Goal: Information Seeking & Learning: Learn about a topic

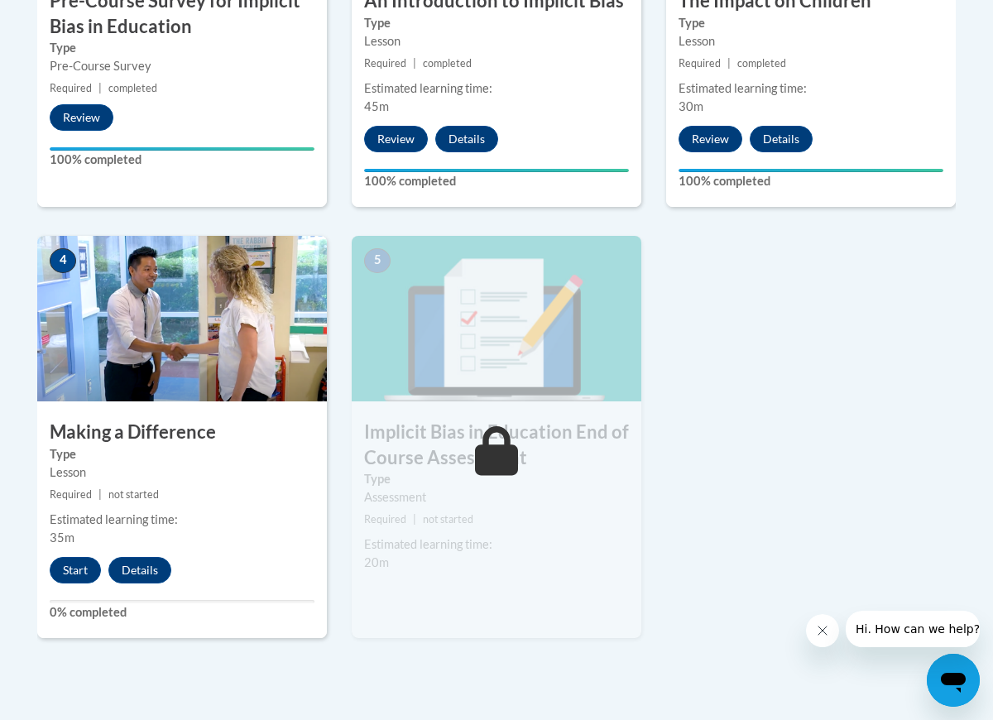
scroll to position [776, 0]
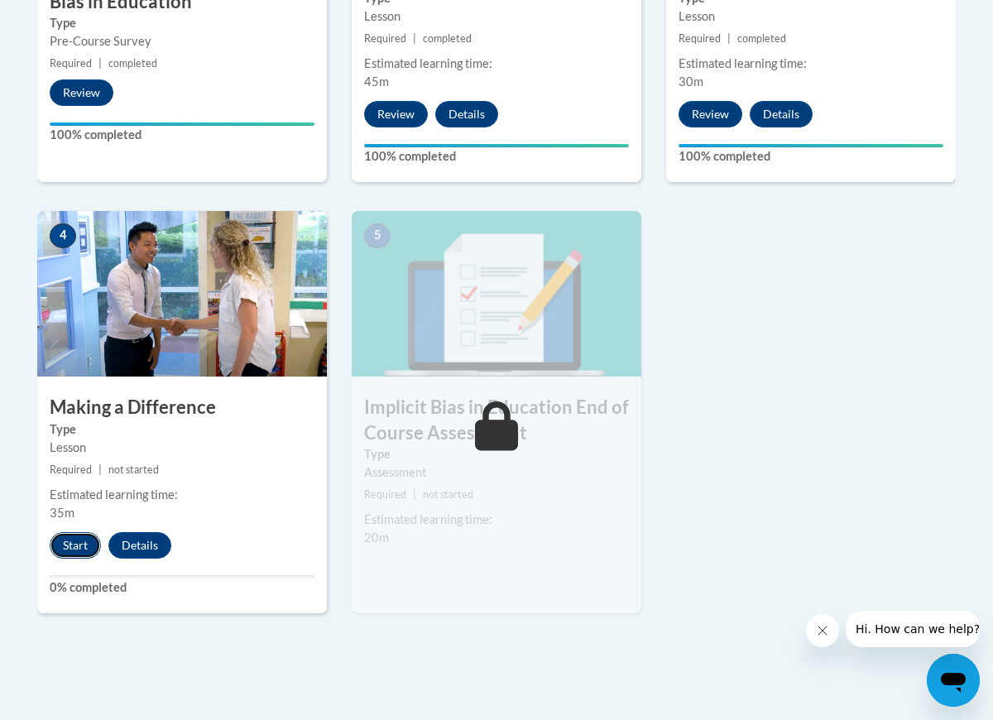
click at [80, 541] on button "Start" at bounding box center [75, 545] width 51 height 26
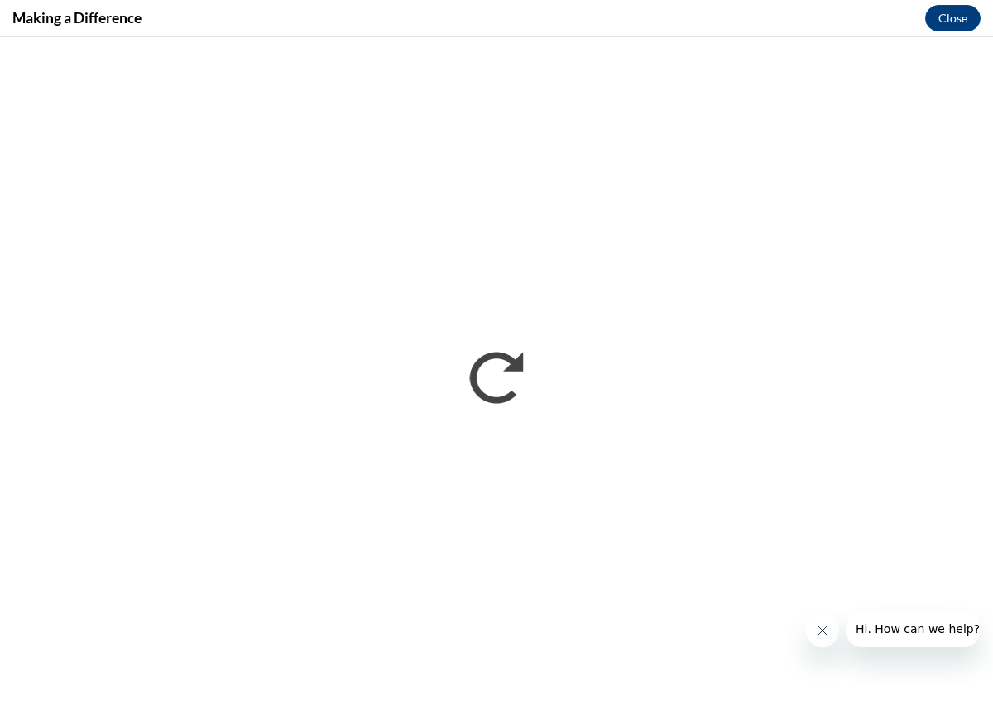
scroll to position [0, 0]
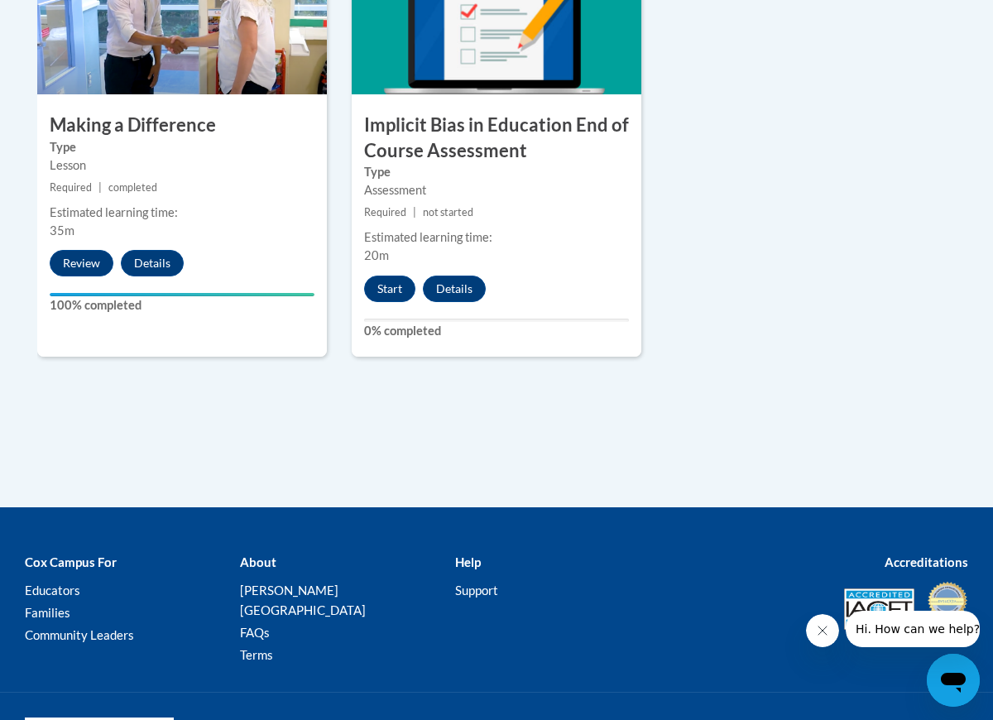
scroll to position [1059, 0]
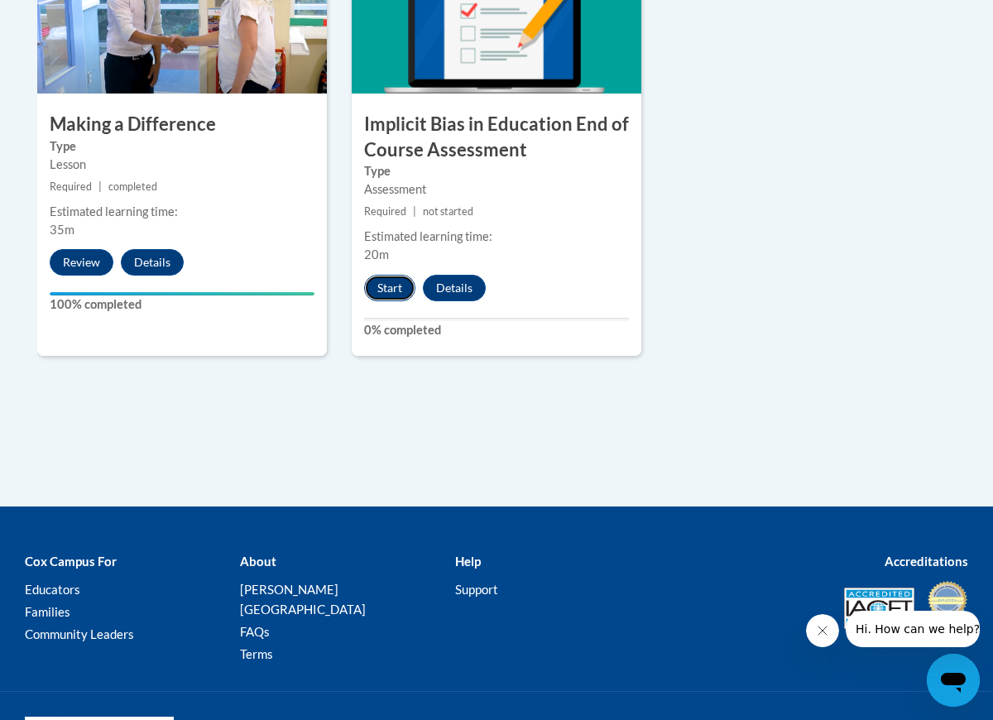
click at [401, 286] on button "Start" at bounding box center [389, 288] width 51 height 26
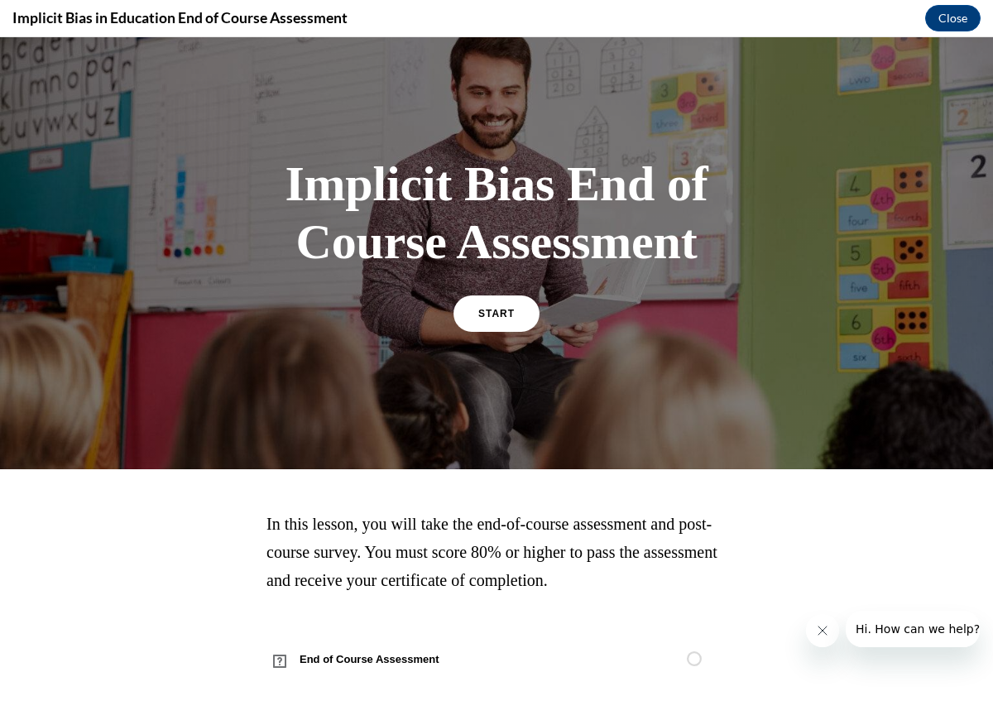
scroll to position [28, 0]
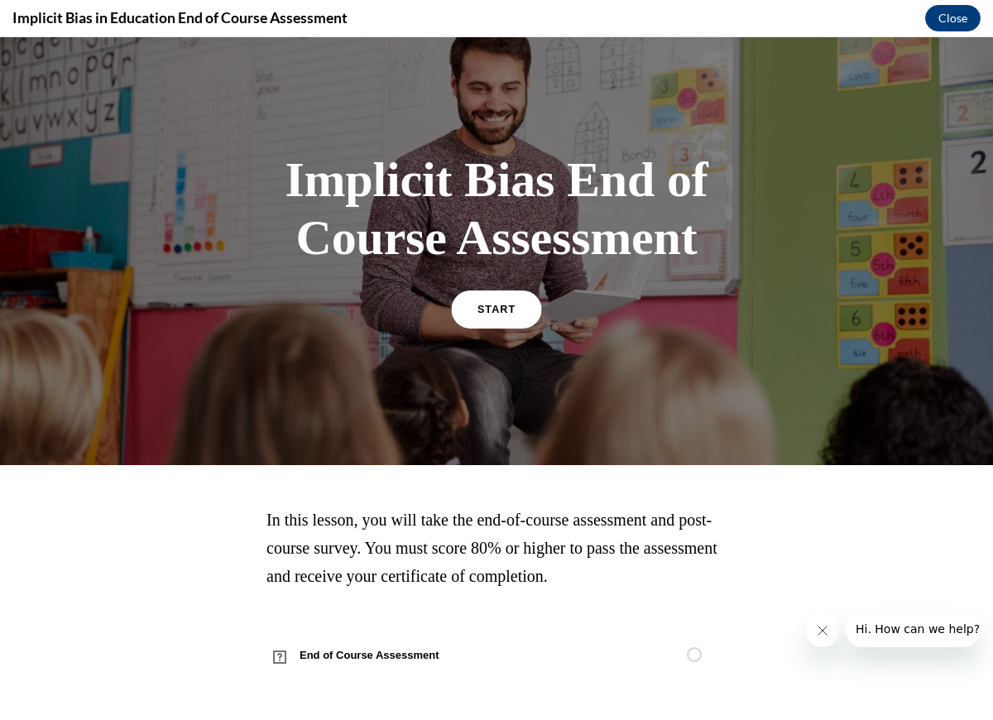
click at [497, 312] on span "START" at bounding box center [496, 309] width 38 height 12
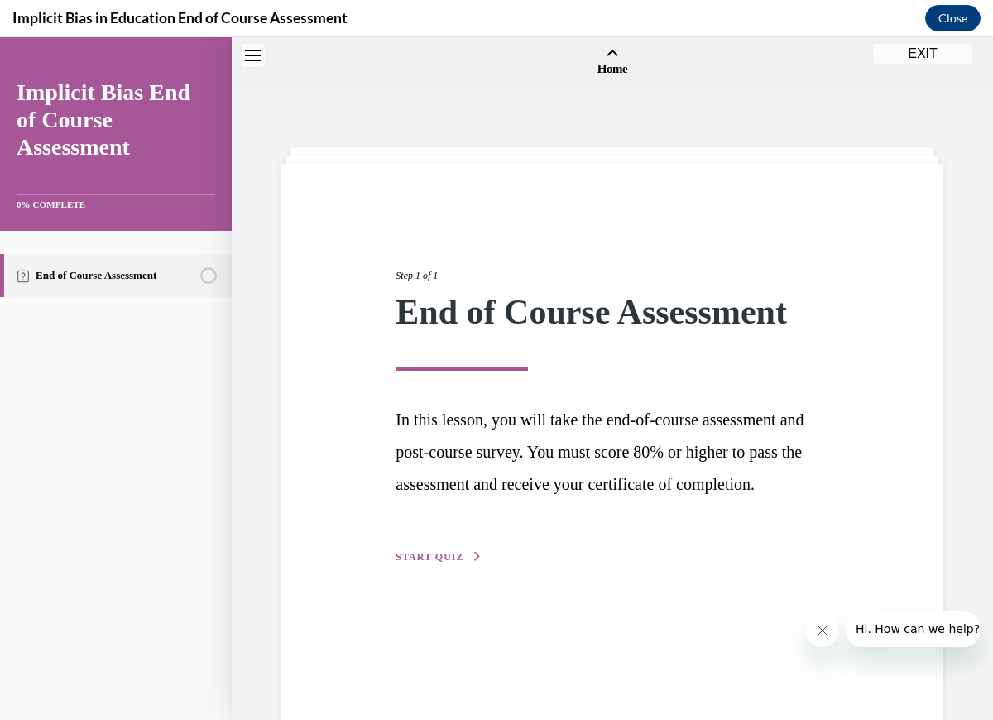
scroll to position [51, 0]
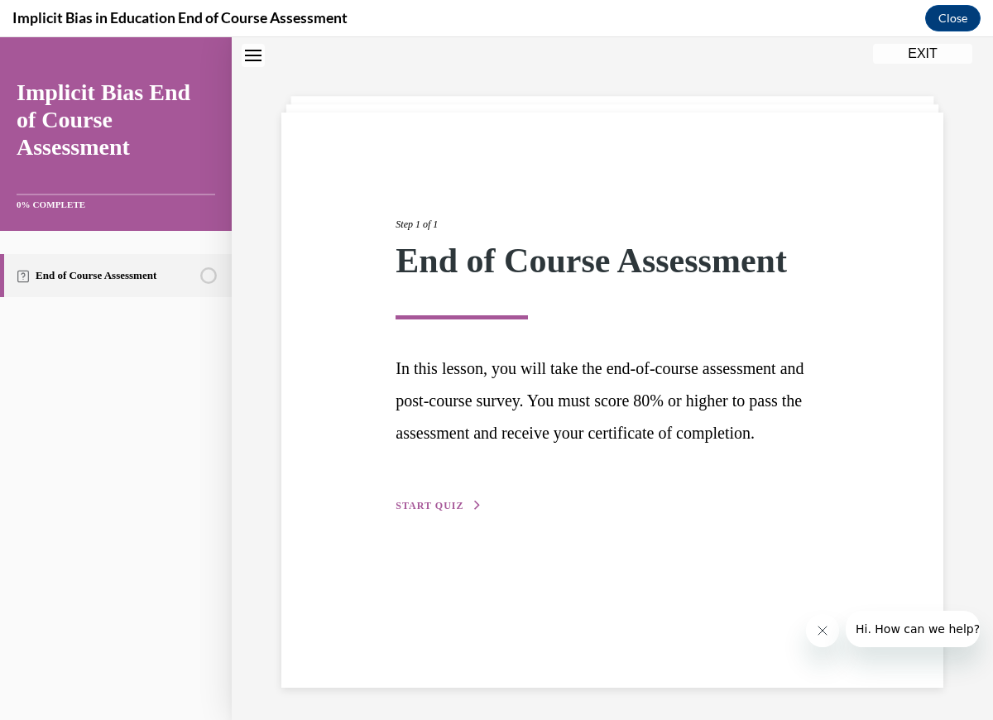
click at [452, 511] on span "START QUIZ" at bounding box center [430, 506] width 68 height 12
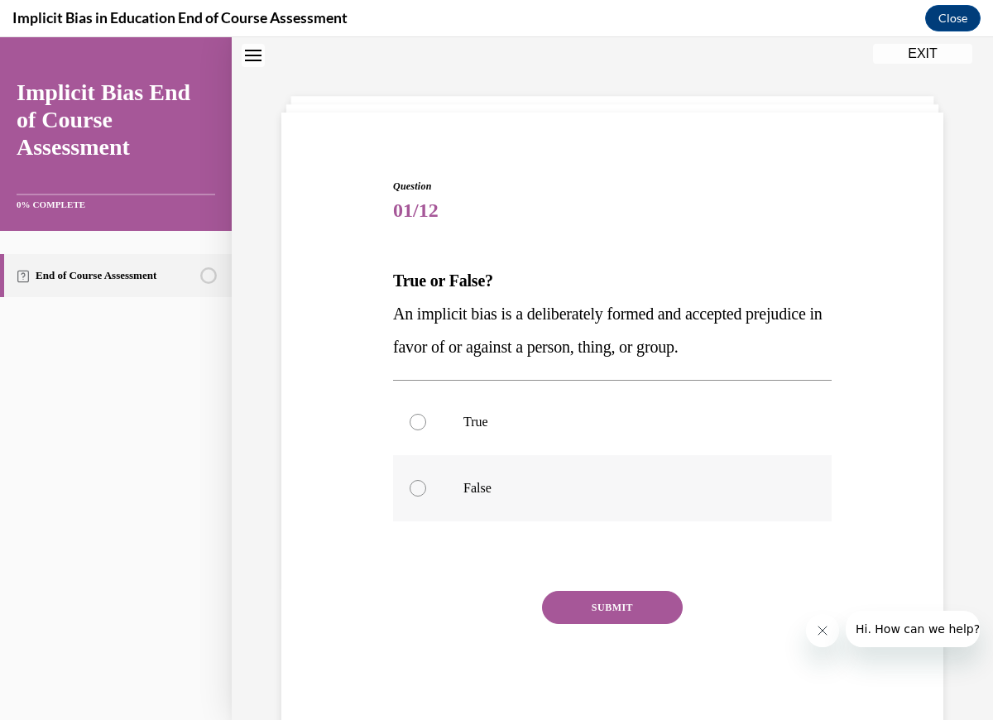
click at [416, 487] on div at bounding box center [418, 488] width 17 height 17
click at [416, 487] on input "False" at bounding box center [418, 488] width 17 height 17
radio input "true"
click at [637, 604] on button "SUBMIT" at bounding box center [612, 607] width 141 height 33
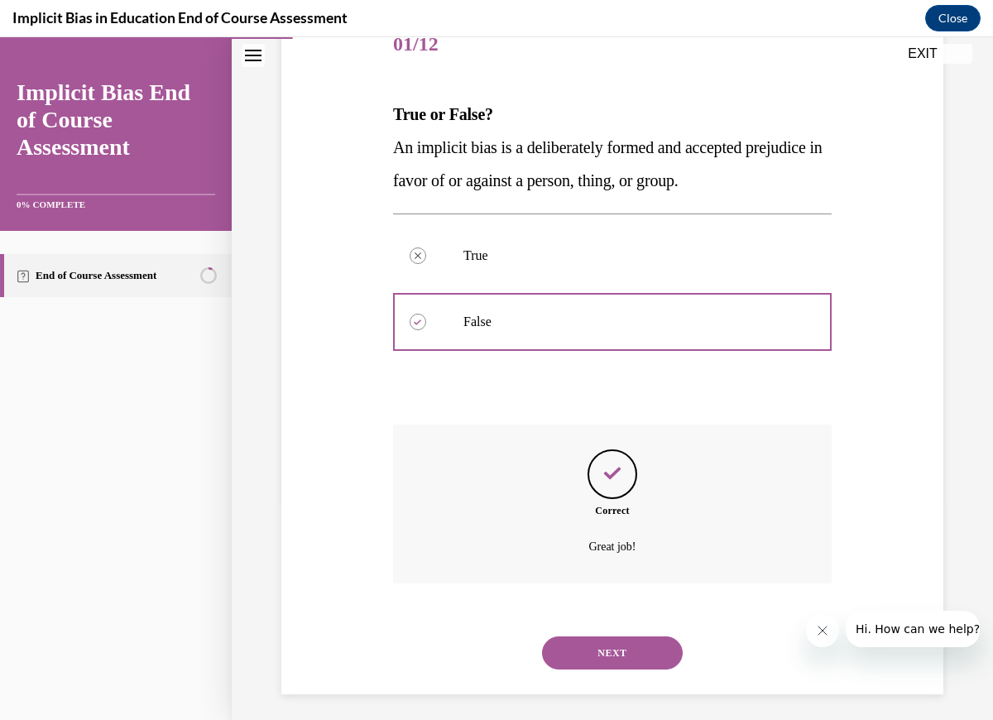
scroll to position [225, 0]
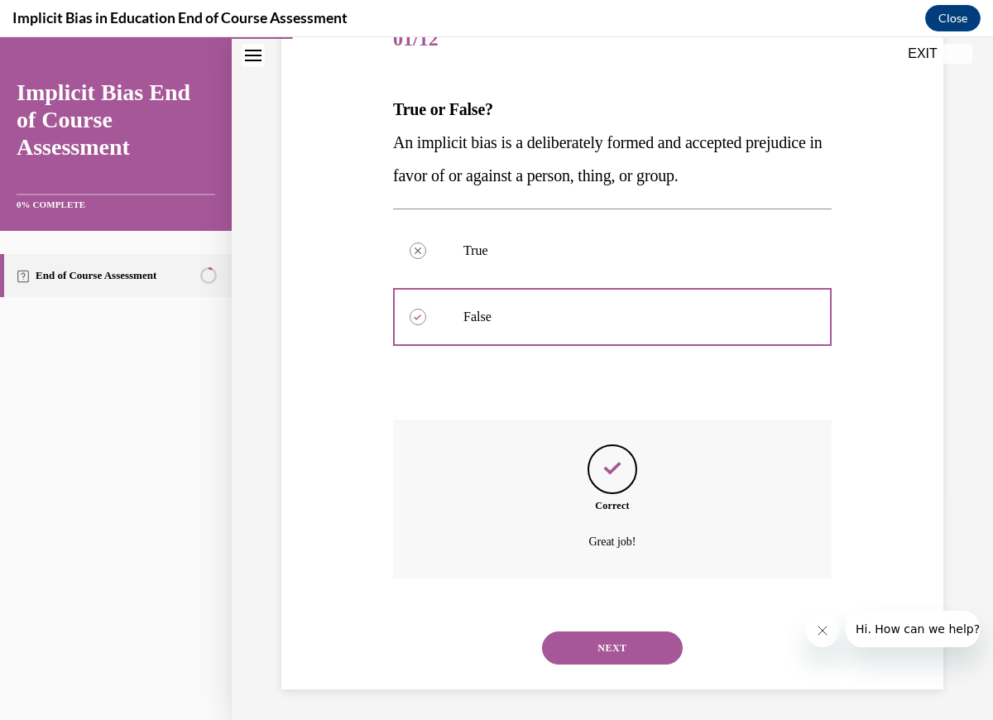
click at [631, 655] on button "NEXT" at bounding box center [612, 647] width 141 height 33
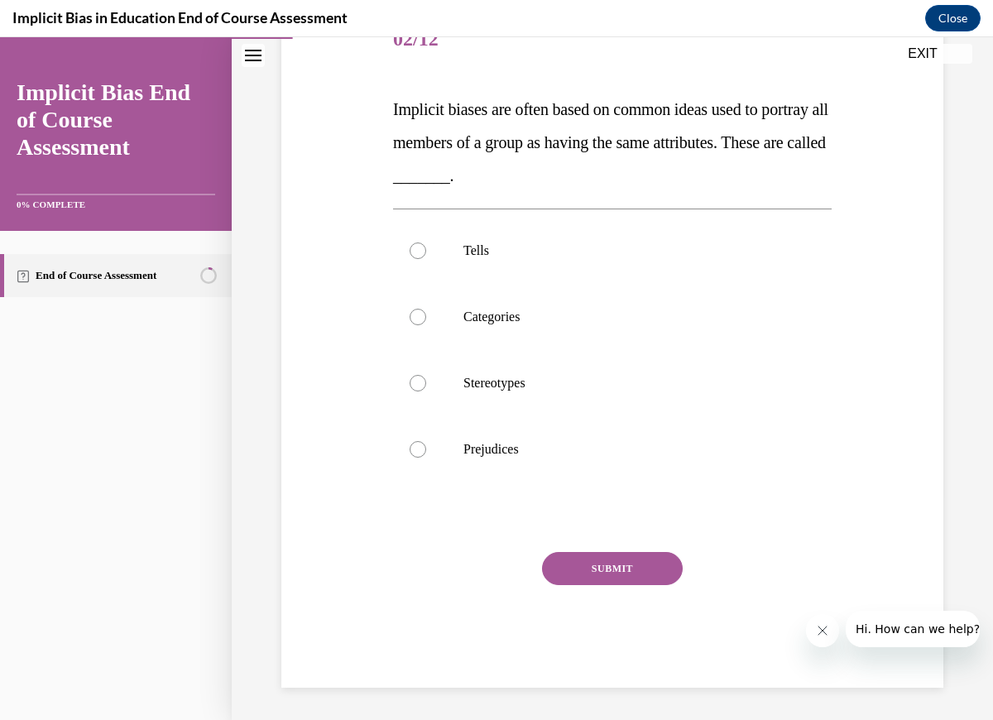
scroll to position [185, 0]
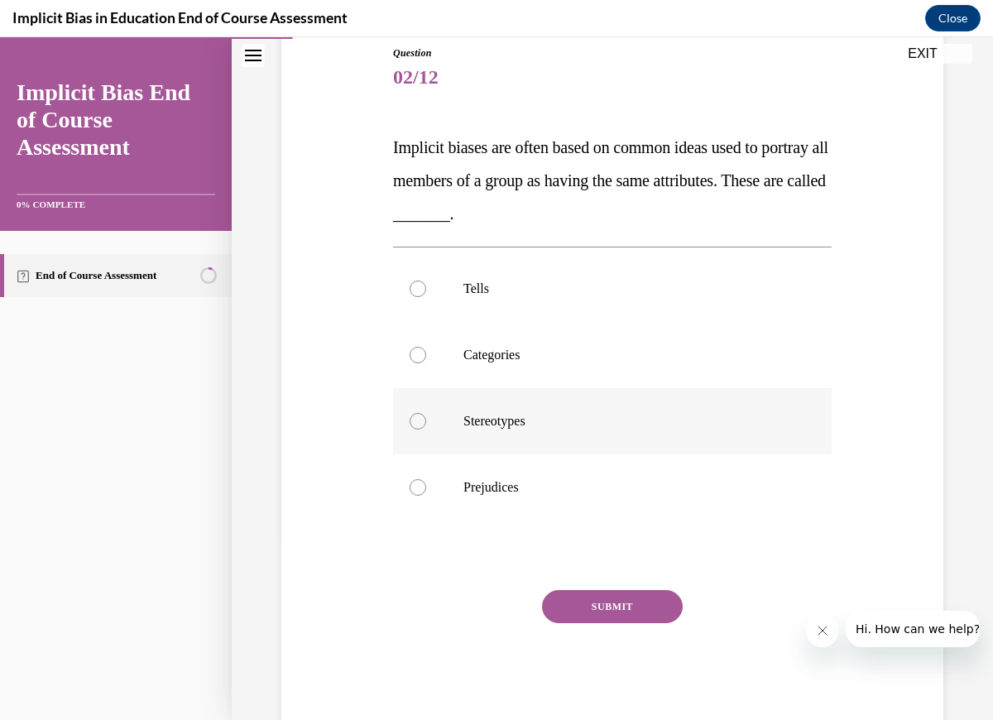
click at [416, 418] on div at bounding box center [418, 421] width 17 height 17
click at [416, 418] on input "Stereotypes" at bounding box center [418, 421] width 17 height 17
radio input "true"
click at [623, 606] on button "SUBMIT" at bounding box center [612, 606] width 141 height 33
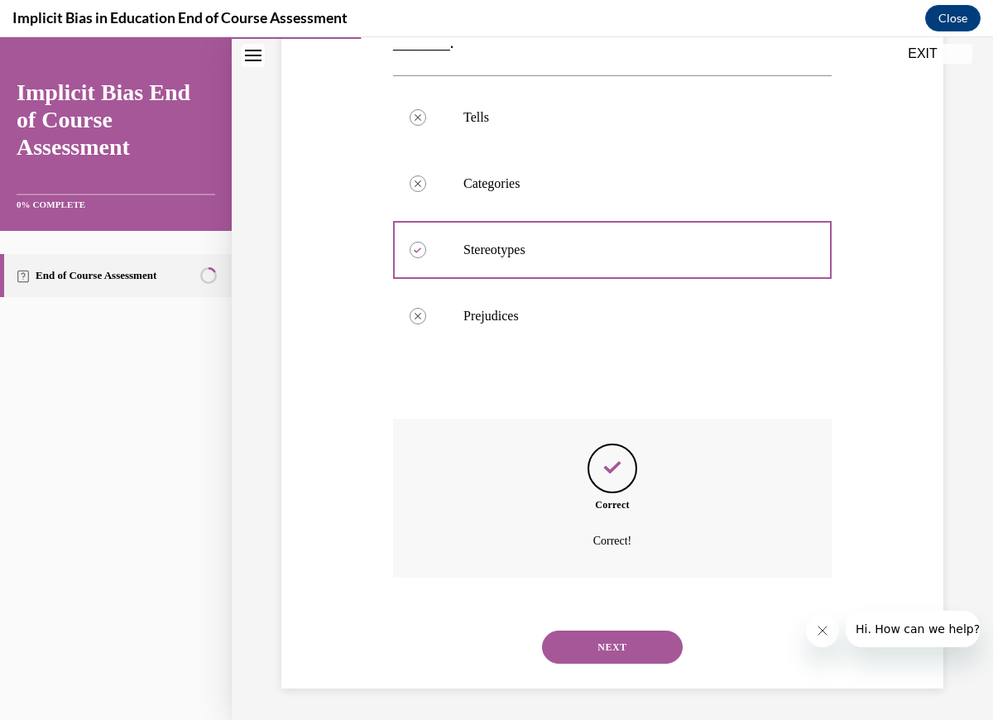
scroll to position [358, 0]
click at [641, 652] on button "NEXT" at bounding box center [612, 645] width 141 height 33
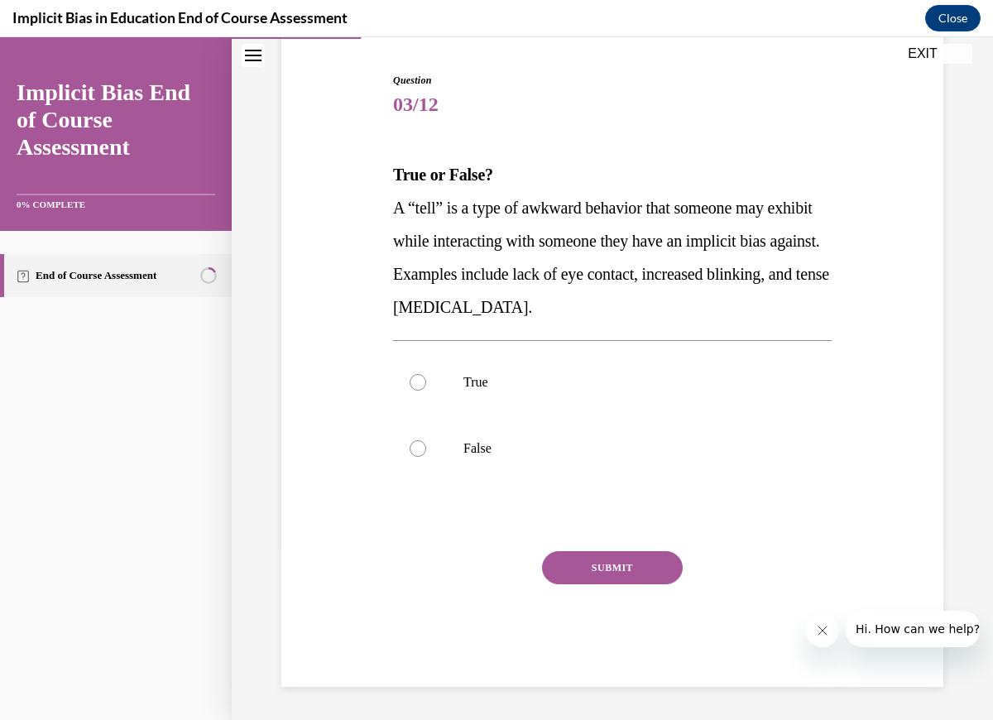
scroll to position [157, 0]
click at [422, 380] on div at bounding box center [418, 382] width 17 height 17
click at [422, 380] on input "True" at bounding box center [418, 382] width 17 height 17
radio input "true"
click at [597, 554] on button "SUBMIT" at bounding box center [612, 567] width 141 height 33
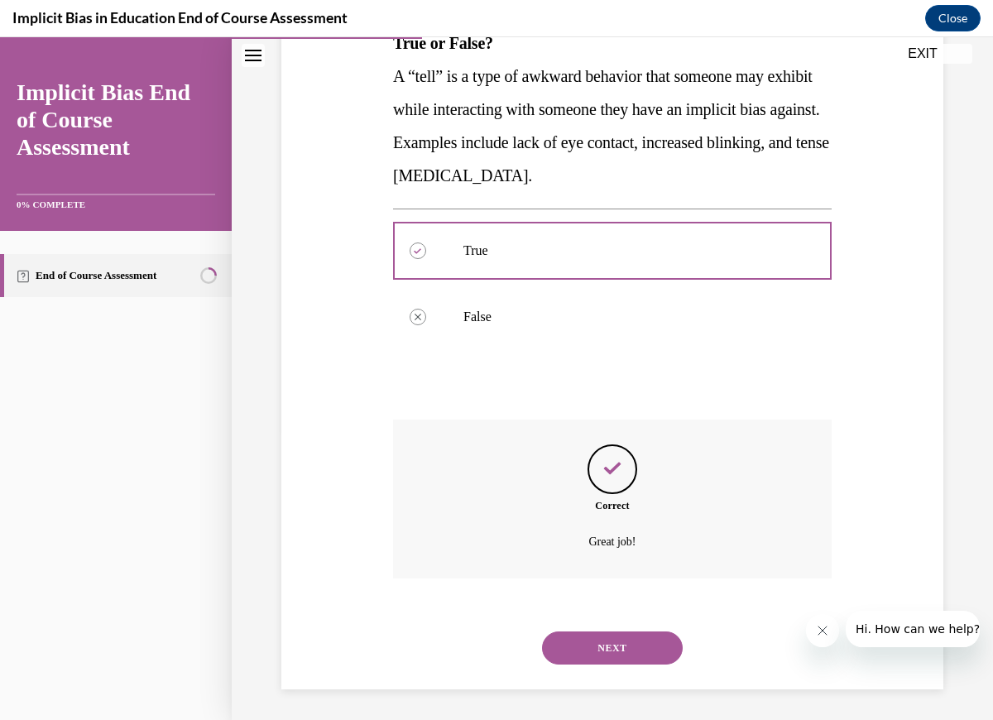
scroll to position [291, 0]
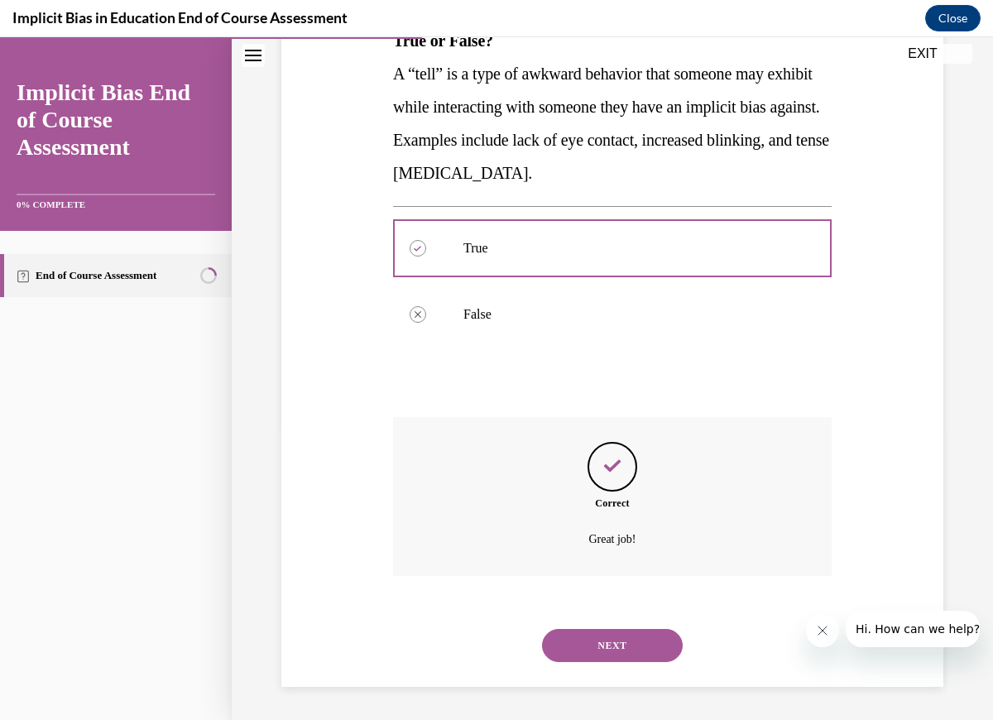
click at [643, 645] on button "NEXT" at bounding box center [612, 645] width 141 height 33
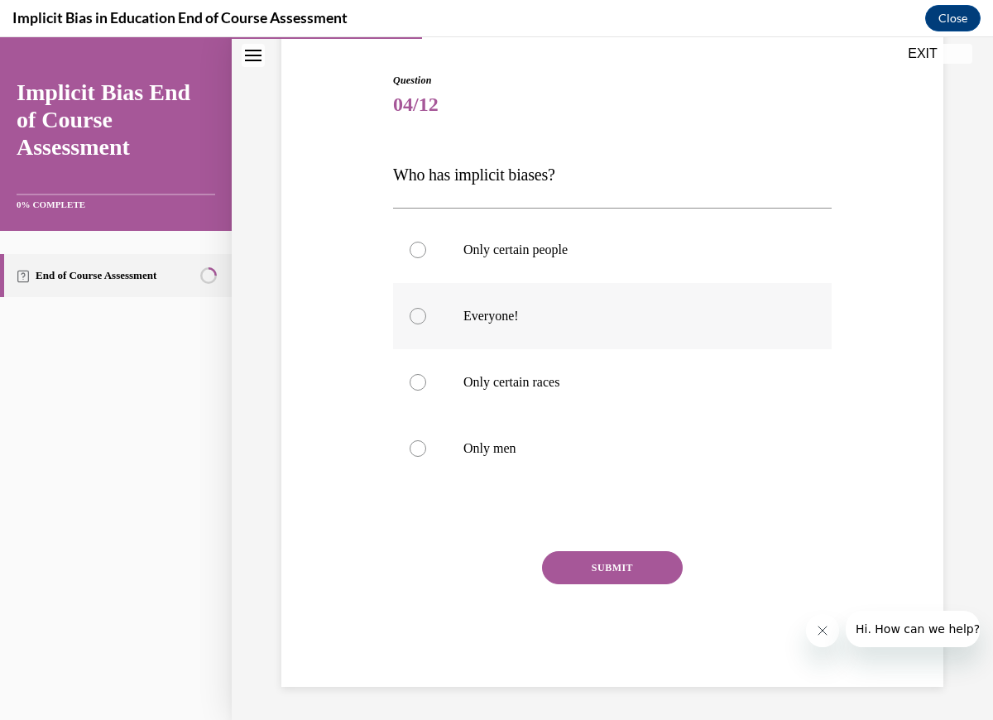
click at [415, 319] on div at bounding box center [418, 316] width 17 height 17
click at [415, 319] on input "Everyone!" at bounding box center [418, 316] width 17 height 17
radio input "true"
click at [596, 562] on button "SUBMIT" at bounding box center [612, 567] width 141 height 33
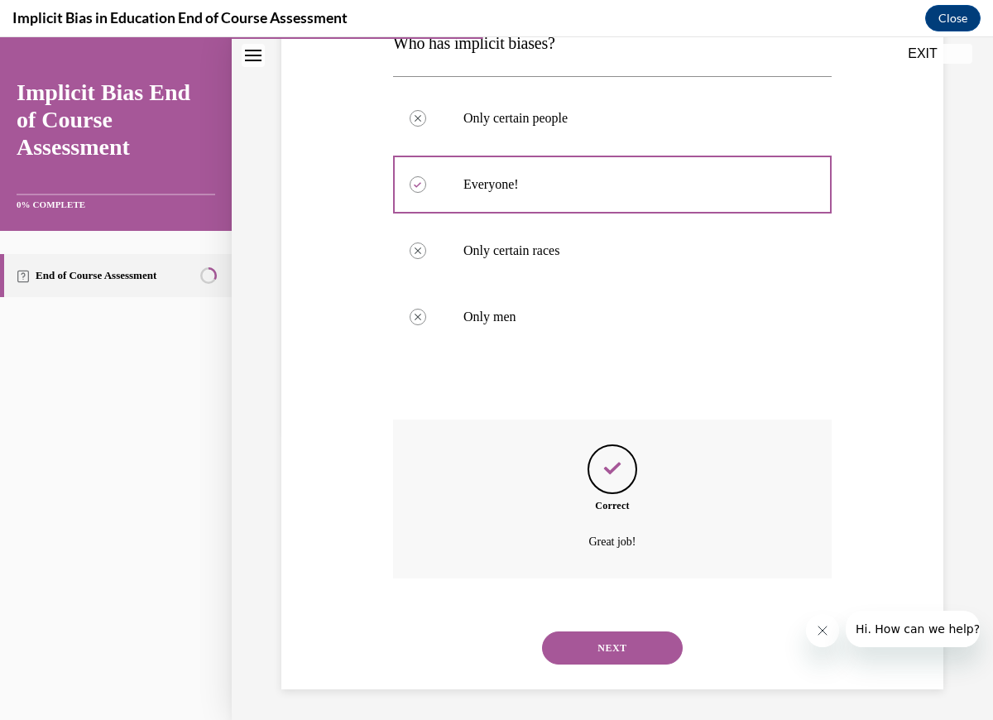
scroll to position [291, 0]
click at [641, 644] on button "NEXT" at bounding box center [612, 645] width 141 height 33
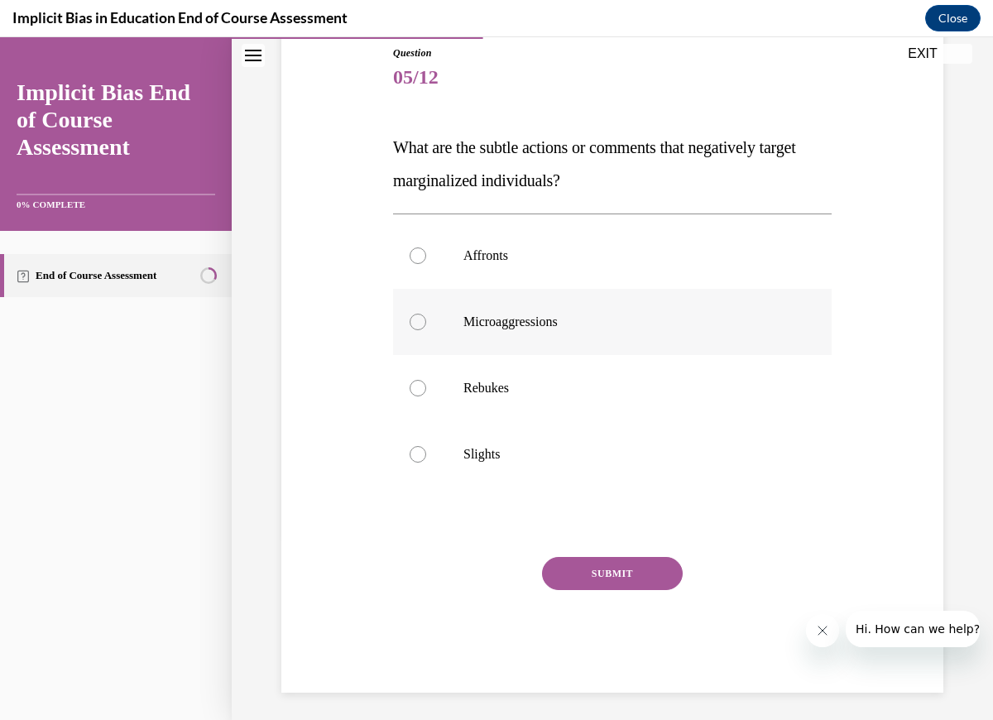
click at [416, 320] on div at bounding box center [418, 322] width 17 height 17
click at [416, 320] on input "Microaggressions" at bounding box center [418, 322] width 17 height 17
radio input "true"
click at [595, 571] on button "SUBMIT" at bounding box center [612, 573] width 141 height 33
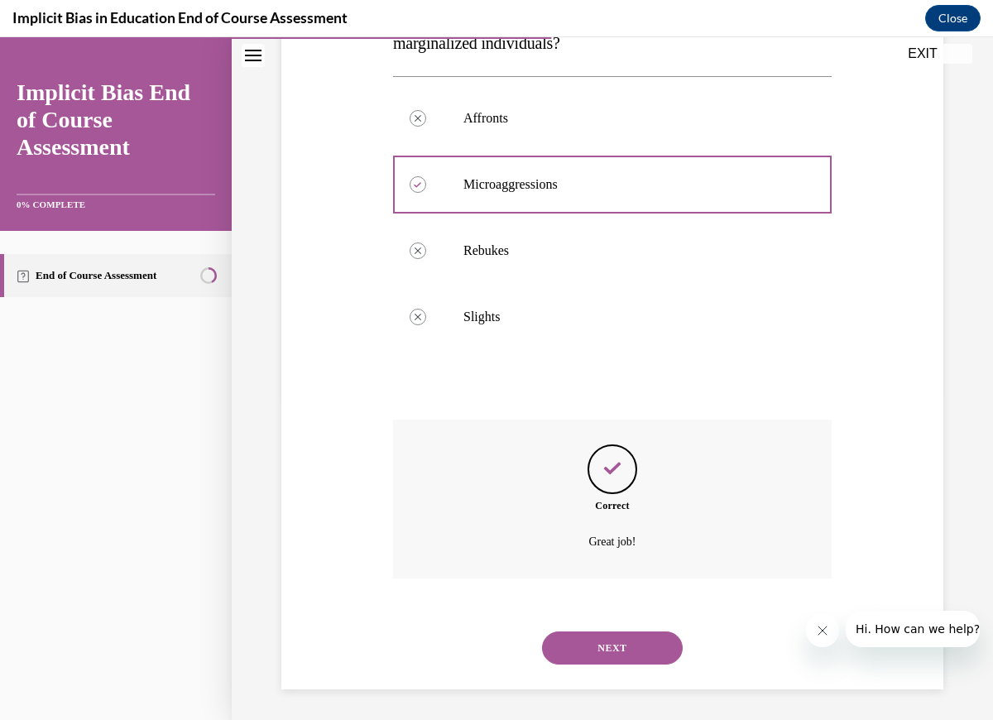
scroll to position [324, 0]
click at [632, 650] on button "NEXT" at bounding box center [612, 645] width 141 height 33
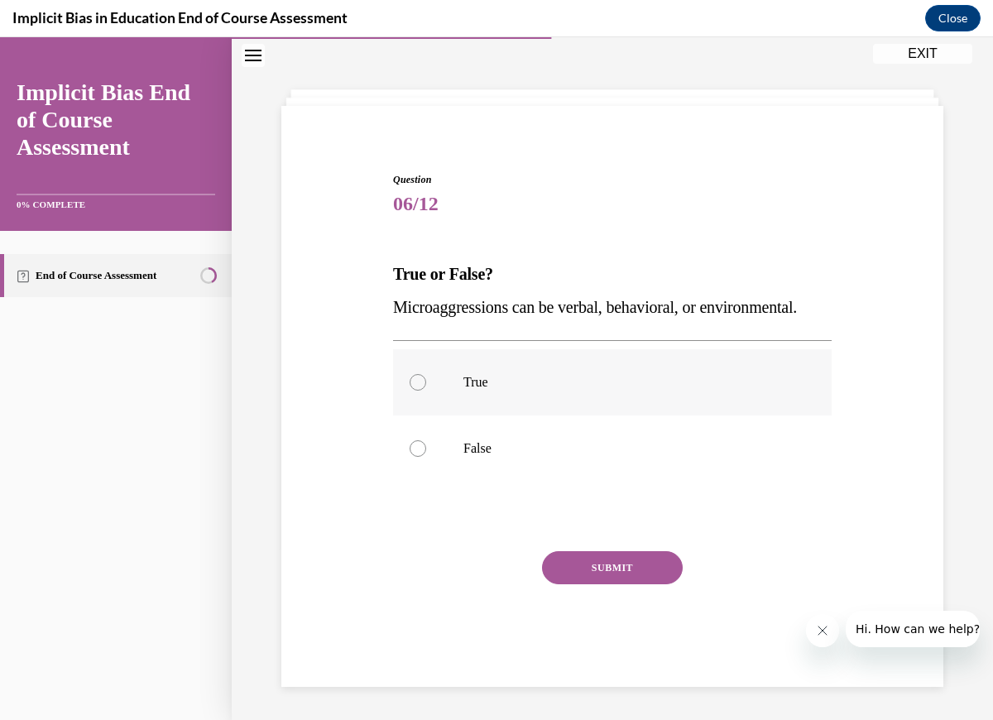
click at [415, 382] on div at bounding box center [418, 382] width 17 height 17
click at [415, 382] on input "True" at bounding box center [418, 382] width 17 height 17
radio input "true"
click at [624, 561] on button "SUBMIT" at bounding box center [612, 567] width 141 height 33
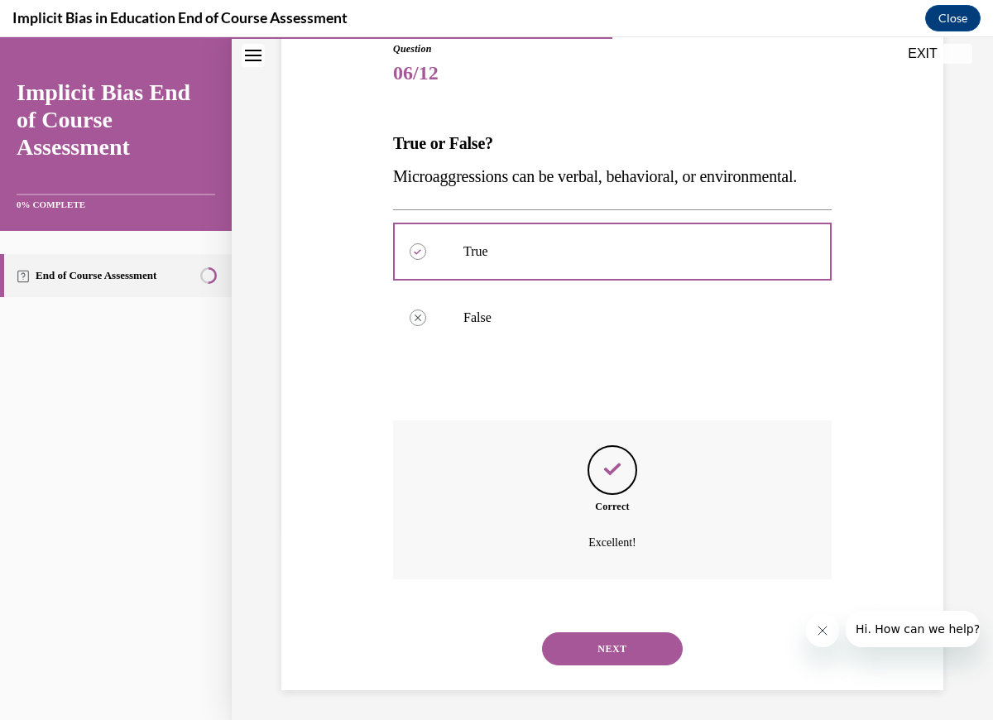
scroll to position [192, 0]
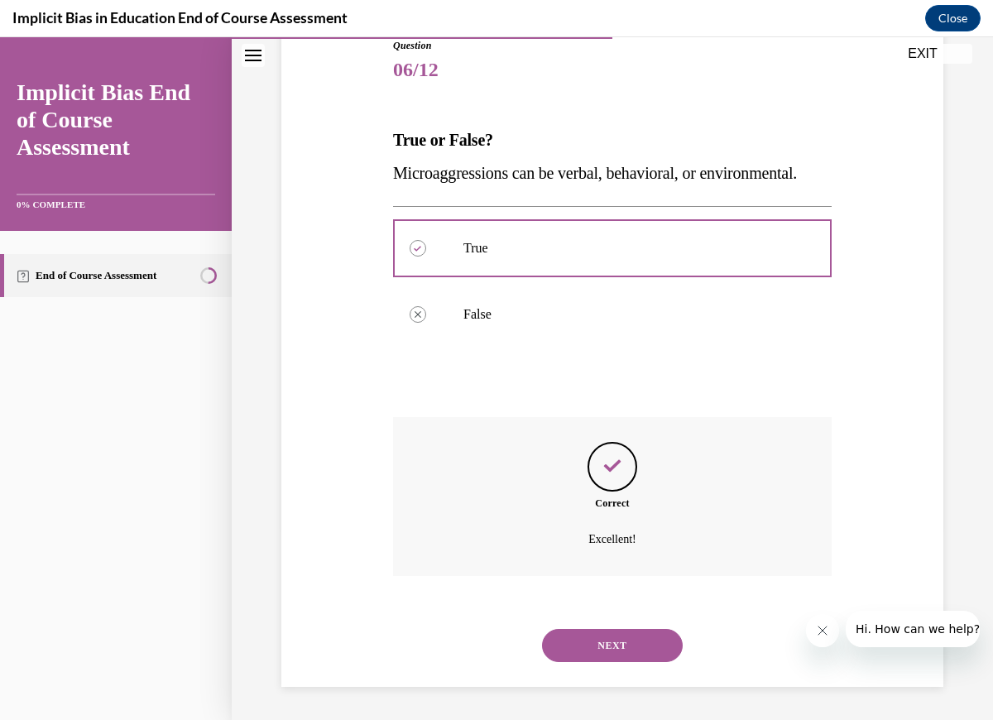
click at [627, 642] on button "NEXT" at bounding box center [612, 645] width 141 height 33
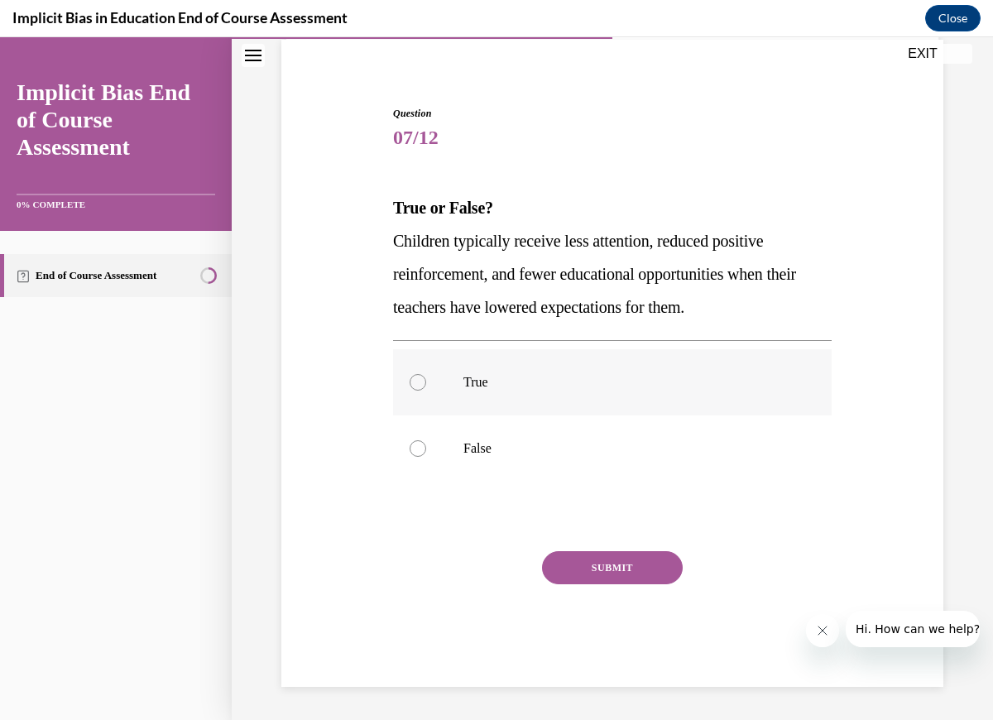
click at [415, 381] on div at bounding box center [418, 382] width 17 height 17
click at [415, 381] on input "True" at bounding box center [418, 382] width 17 height 17
radio input "true"
click at [645, 578] on button "SUBMIT" at bounding box center [612, 567] width 141 height 33
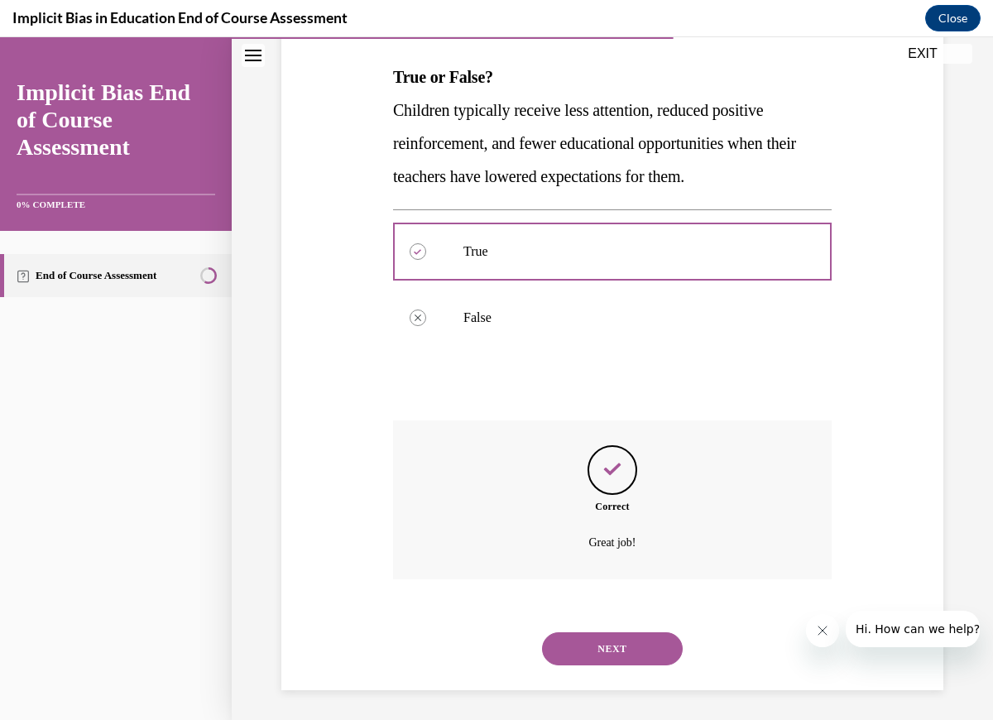
scroll to position [258, 0]
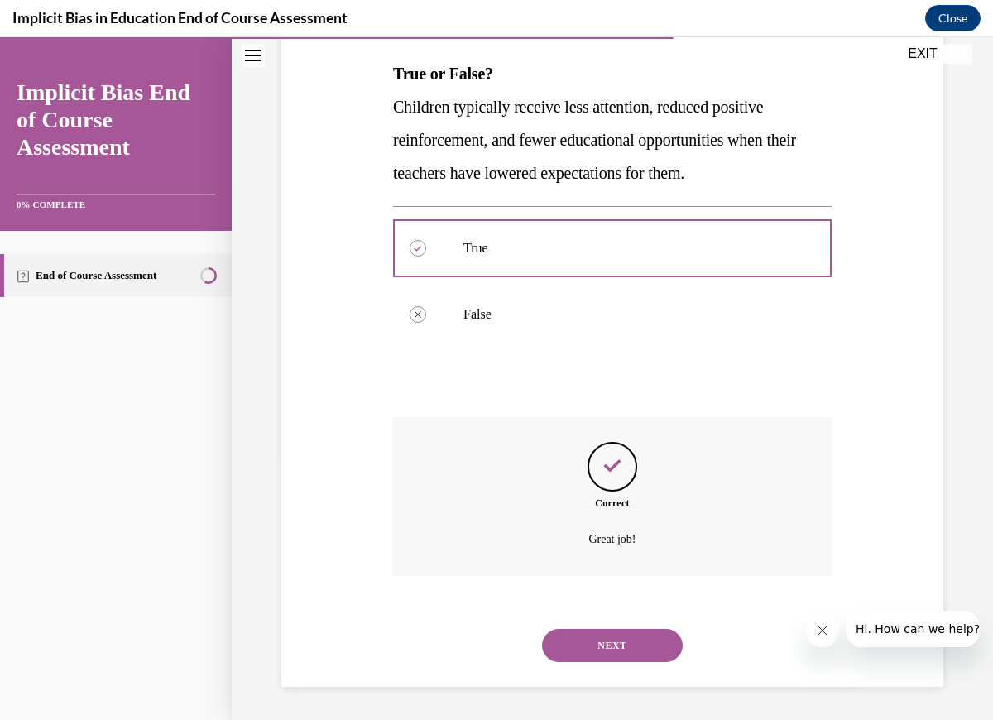
click at [612, 644] on button "NEXT" at bounding box center [612, 645] width 141 height 33
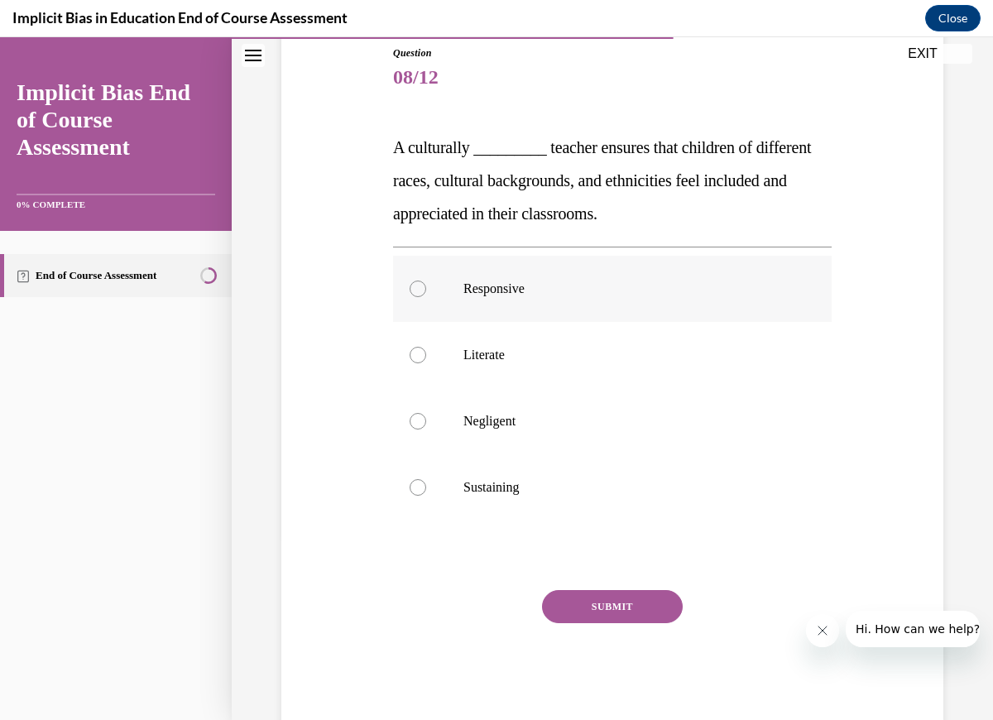
click at [417, 286] on div at bounding box center [418, 289] width 17 height 17
click at [417, 286] on input "Responsive" at bounding box center [418, 289] width 17 height 17
radio input "true"
click at [632, 608] on button "SUBMIT" at bounding box center [612, 606] width 141 height 33
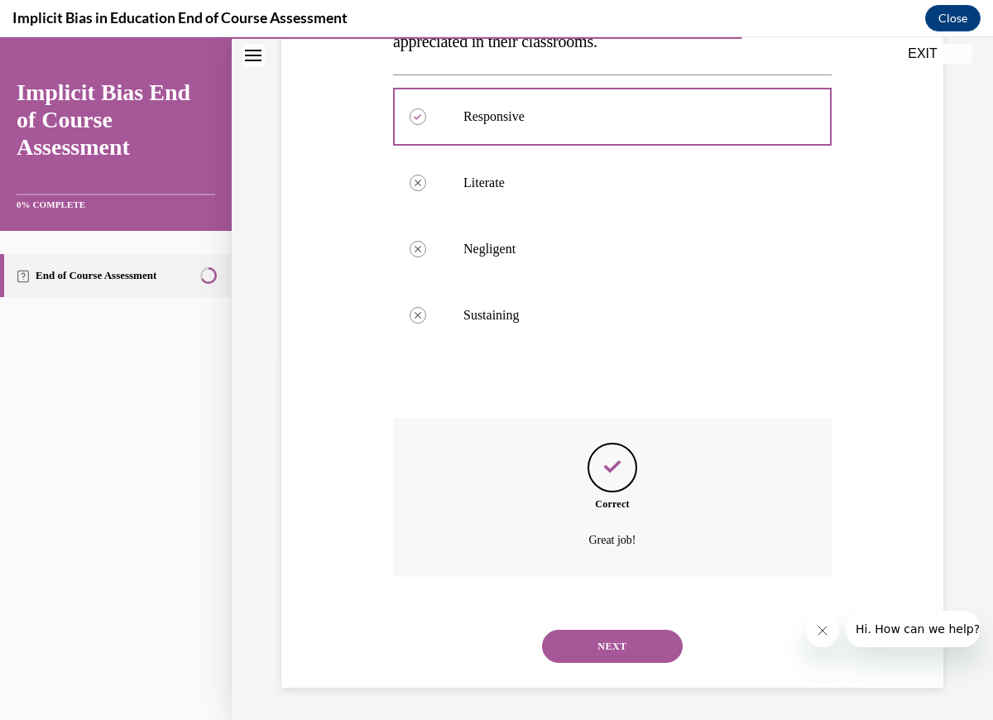
scroll to position [358, 0]
click at [634, 655] on button "NEXT" at bounding box center [612, 645] width 141 height 33
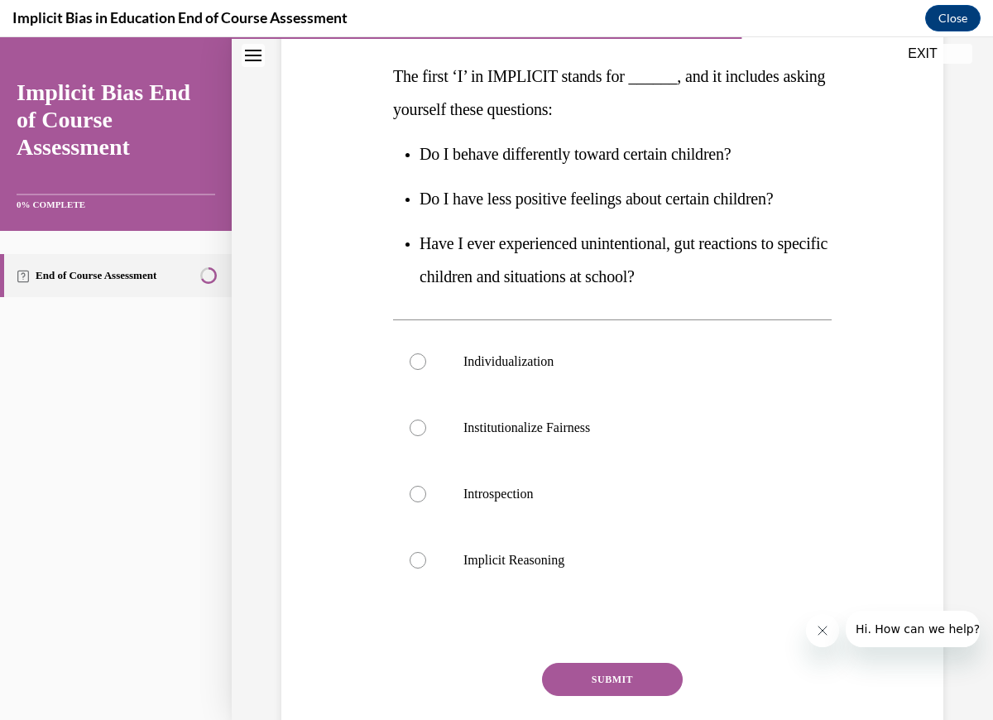
scroll to position [259, 0]
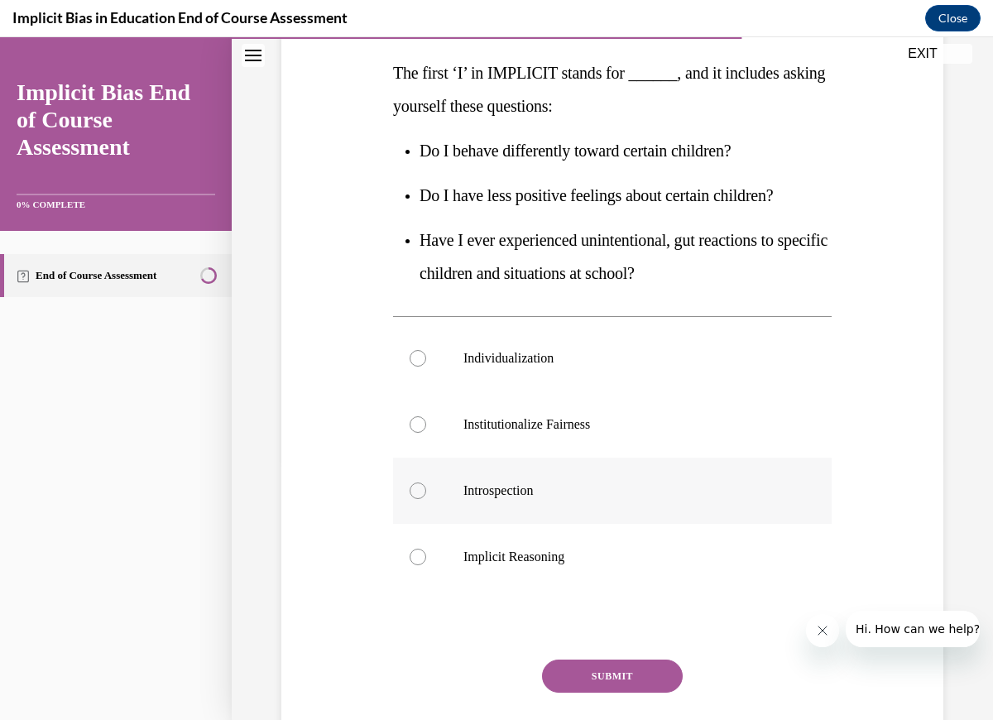
click at [410, 492] on div at bounding box center [418, 490] width 17 height 17
click at [410, 492] on input "Introspection" at bounding box center [418, 490] width 17 height 17
radio input "true"
click at [610, 681] on button "SUBMIT" at bounding box center [612, 676] width 141 height 33
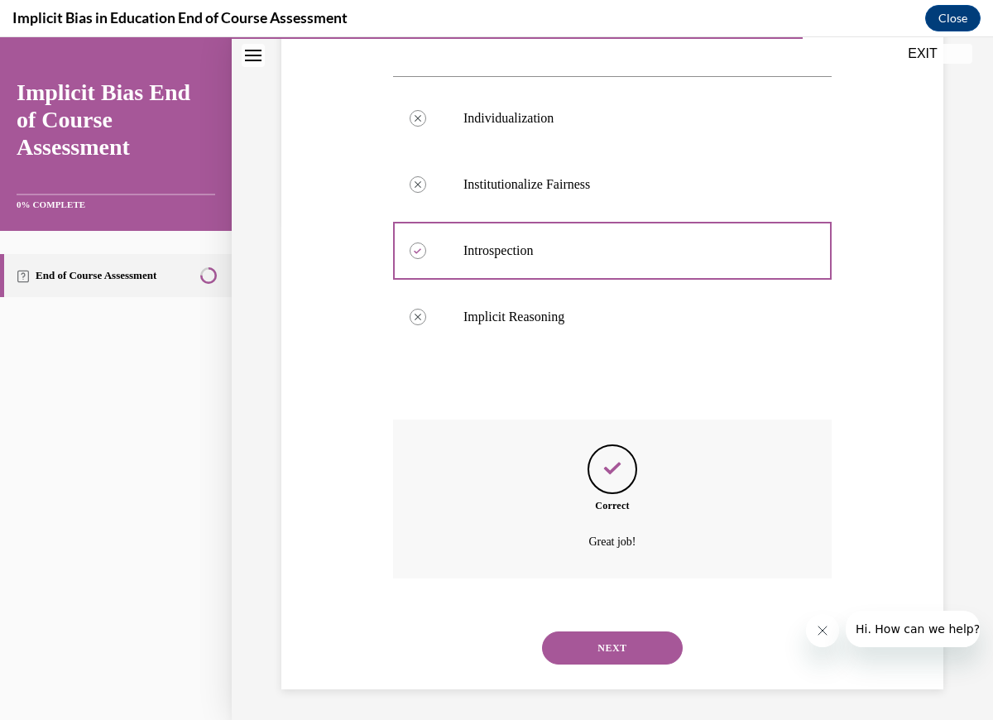
scroll to position [501, 0]
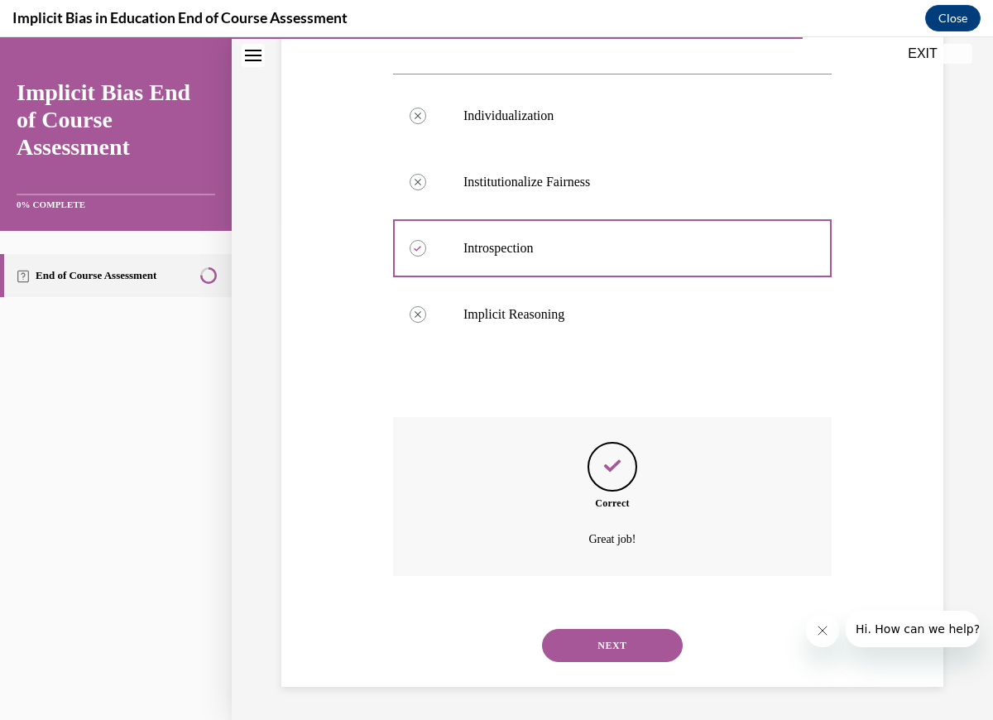
click at [634, 646] on button "NEXT" at bounding box center [612, 645] width 141 height 33
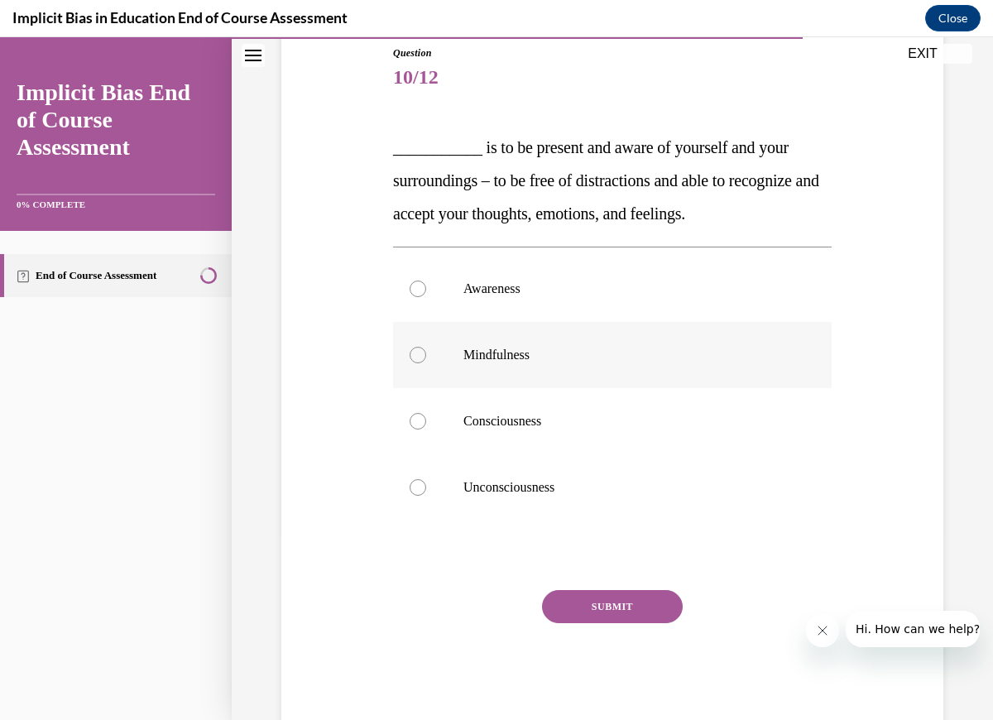
click at [415, 354] on div at bounding box center [418, 355] width 17 height 17
click at [415, 354] on input "Mindfulness" at bounding box center [418, 355] width 17 height 17
radio input "true"
click at [617, 602] on button "SUBMIT" at bounding box center [612, 606] width 141 height 33
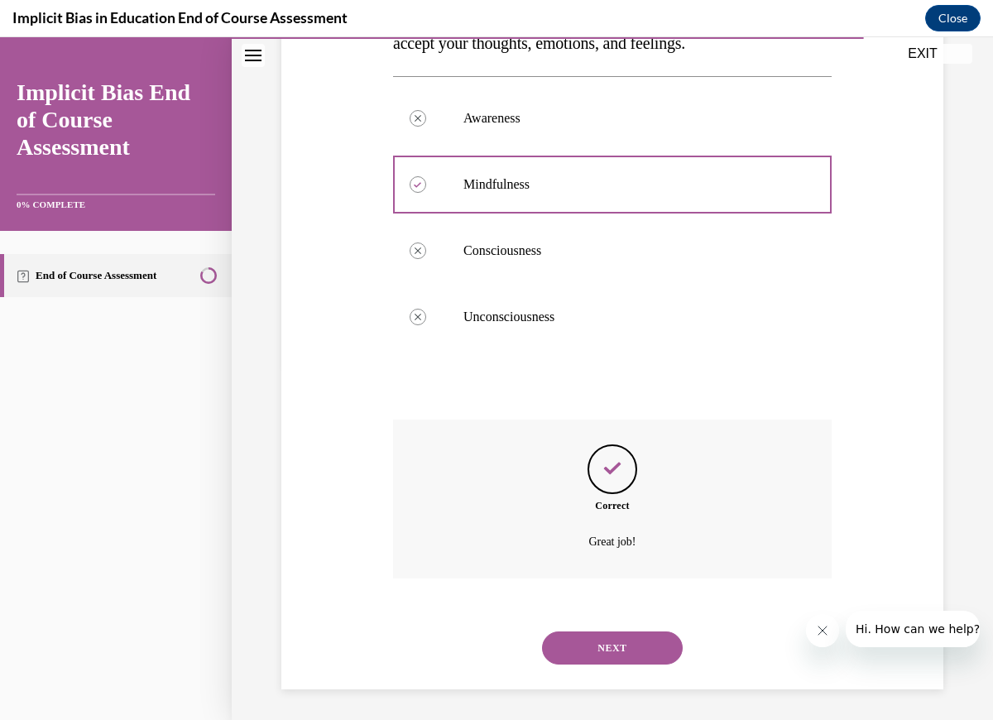
scroll to position [358, 0]
click at [617, 645] on button "NEXT" at bounding box center [612, 645] width 141 height 33
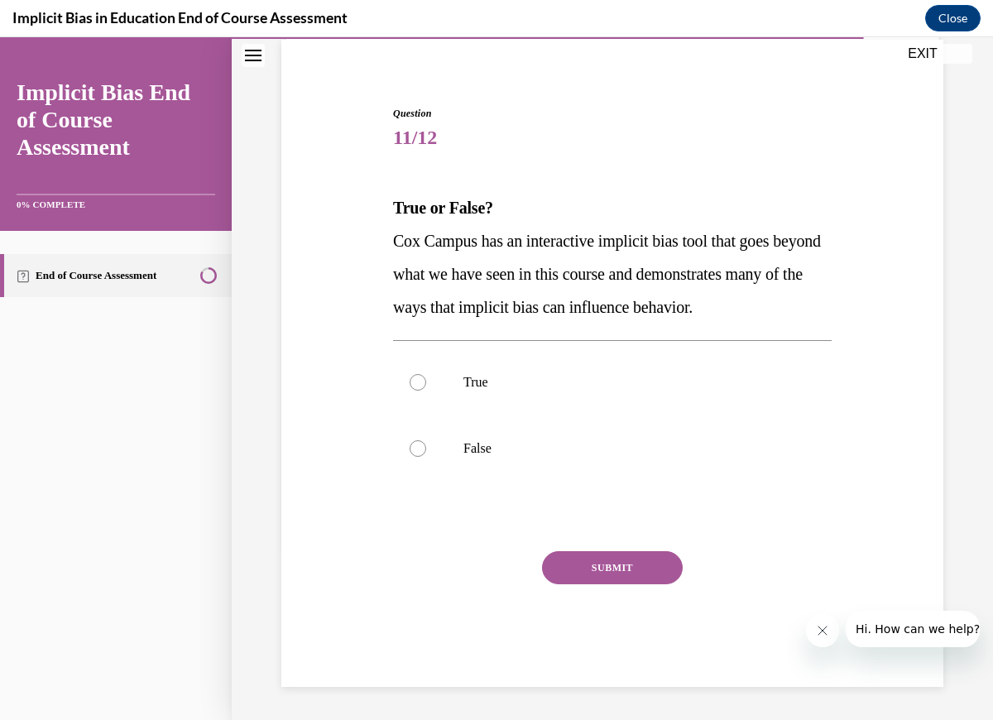
scroll to position [124, 0]
click at [417, 380] on div at bounding box center [418, 382] width 17 height 17
click at [417, 380] on input "True" at bounding box center [418, 382] width 17 height 17
radio input "true"
click at [641, 567] on button "SUBMIT" at bounding box center [612, 567] width 141 height 33
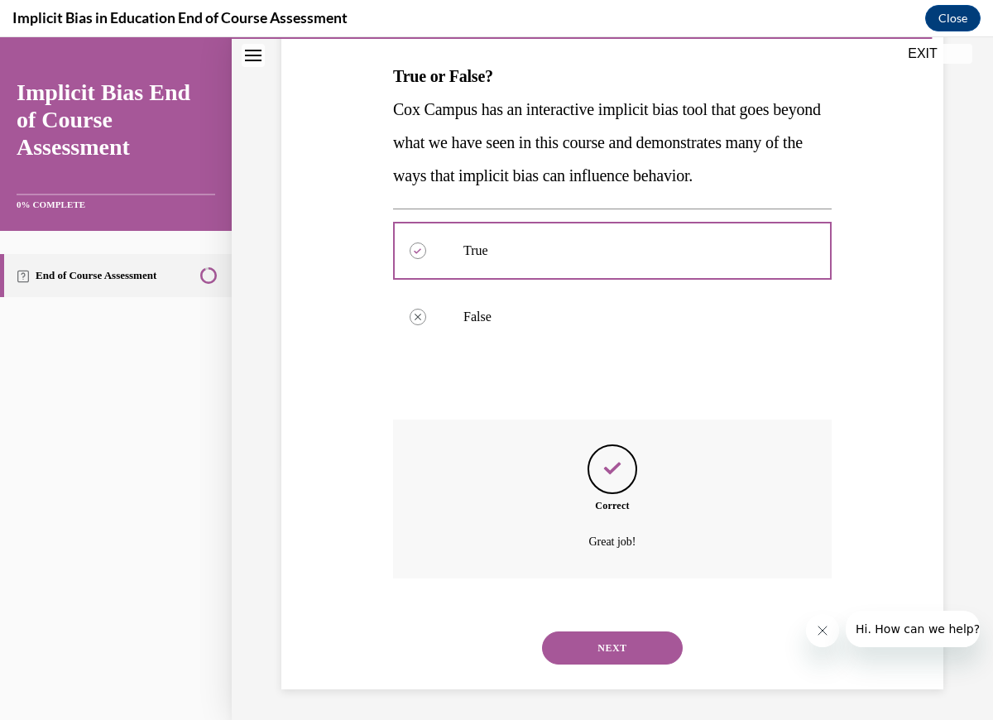
scroll to position [258, 0]
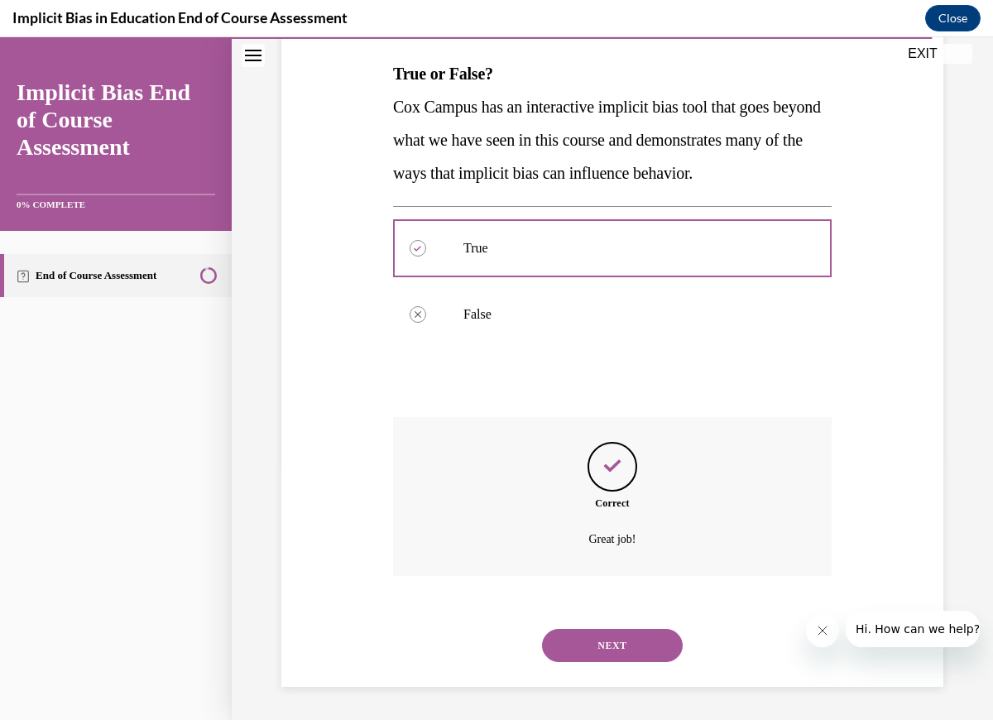
click at [634, 642] on button "NEXT" at bounding box center [612, 645] width 141 height 33
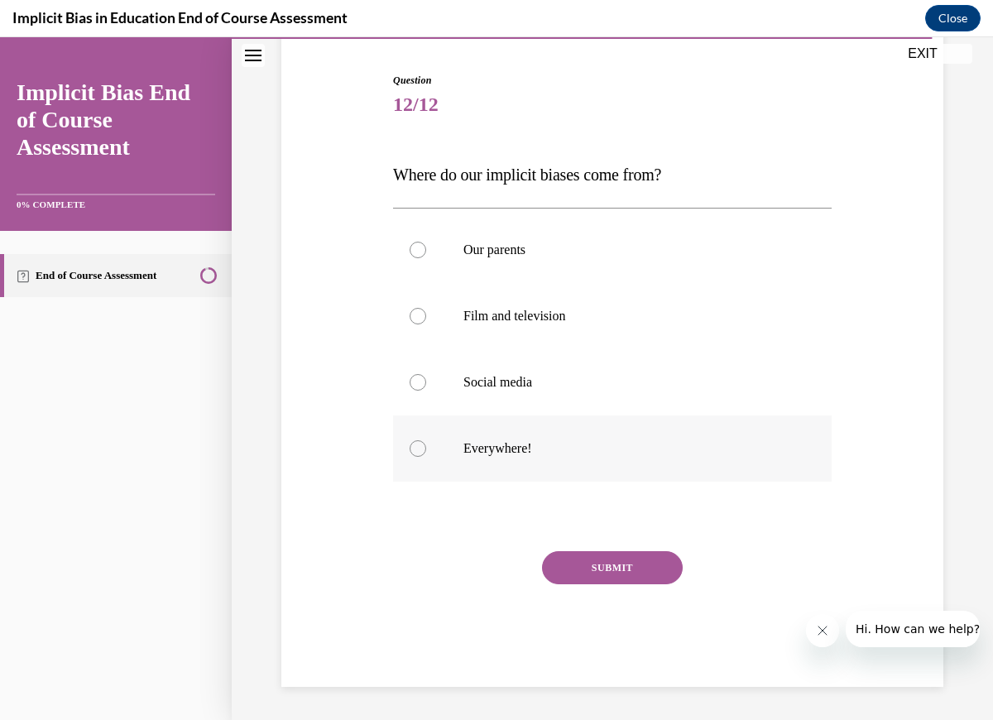
click at [419, 445] on div at bounding box center [418, 448] width 17 height 17
click at [419, 445] on input "Everywhere!" at bounding box center [418, 448] width 17 height 17
radio input "true"
click at [609, 569] on button "SUBMIT" at bounding box center [612, 567] width 141 height 33
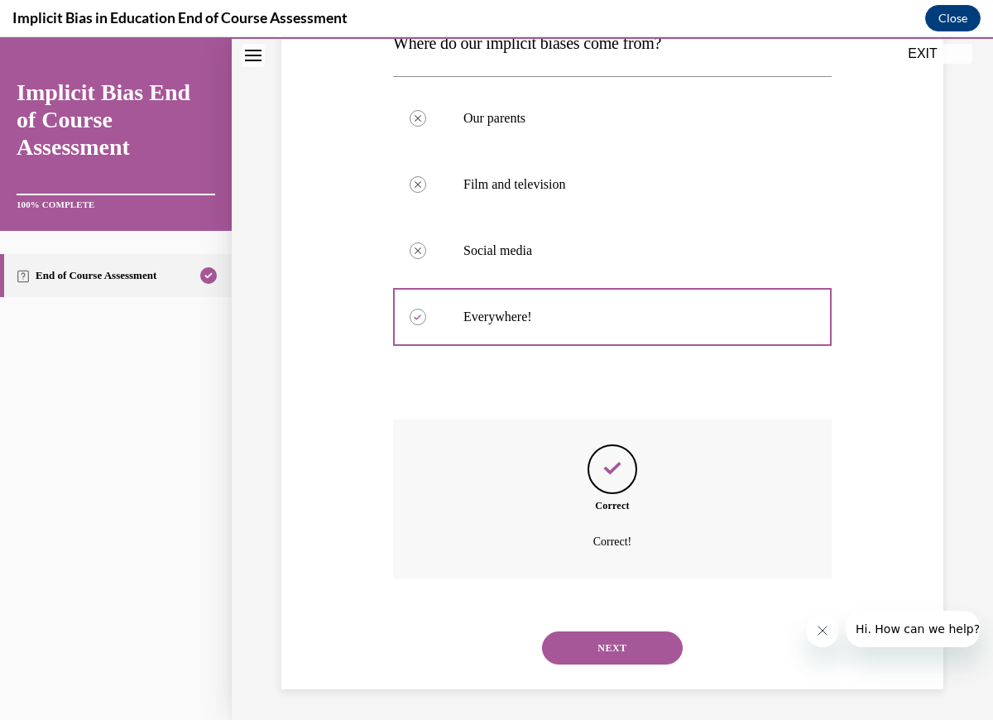
scroll to position [291, 0]
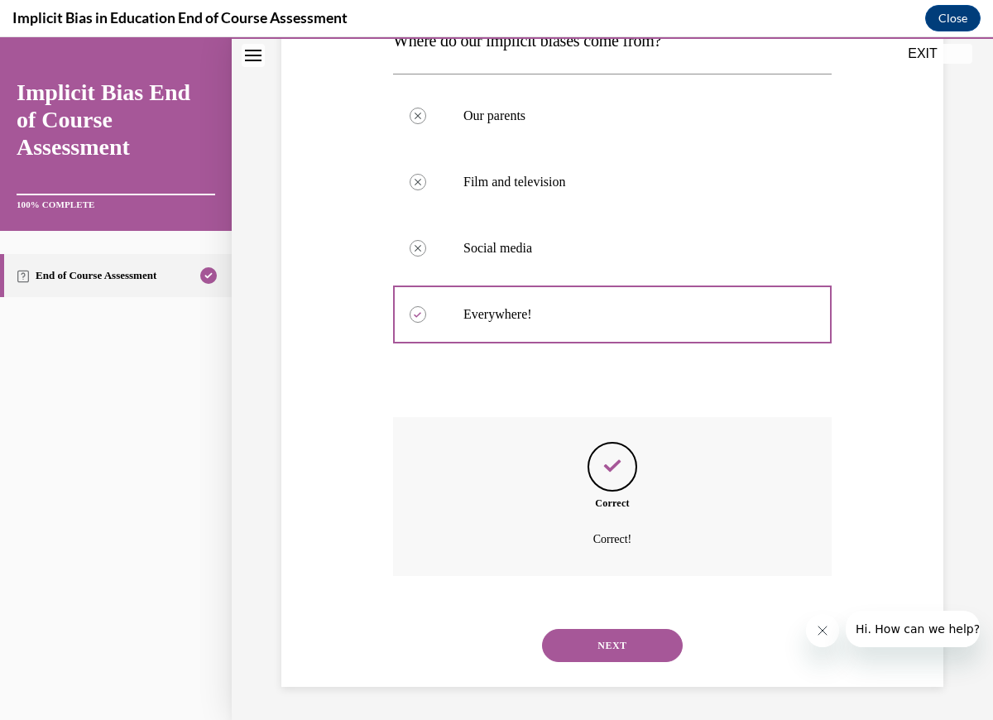
click at [632, 644] on button "NEXT" at bounding box center [612, 645] width 141 height 33
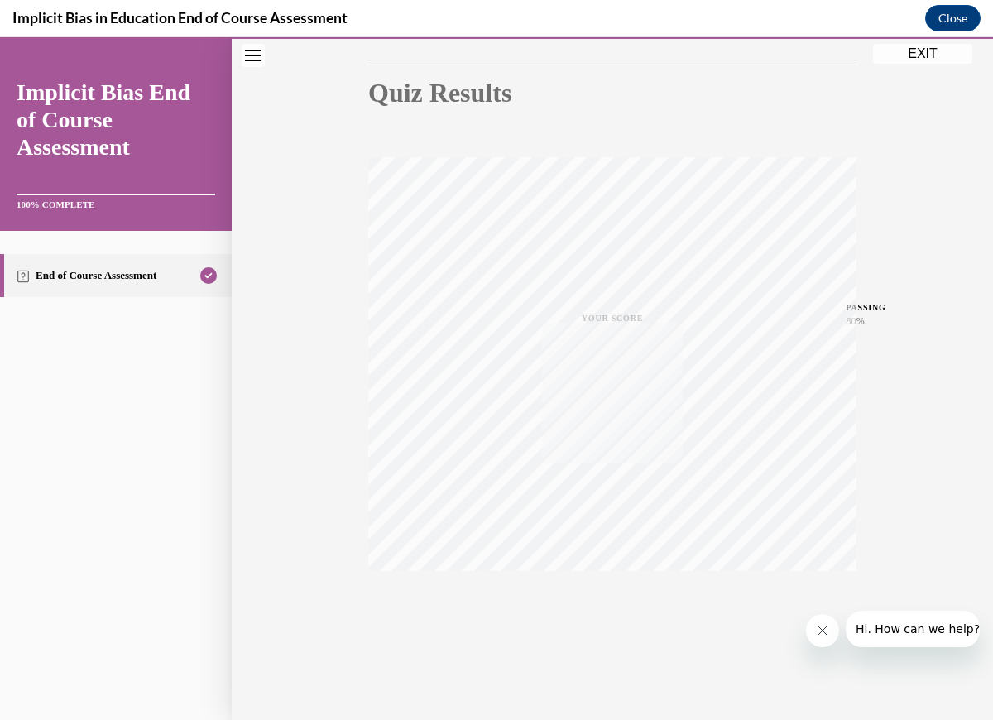
scroll to position [166, 0]
click at [820, 630] on icon "Close message from company" at bounding box center [822, 630] width 13 height 13
click at [909, 54] on button "EXIT" at bounding box center [922, 54] width 99 height 20
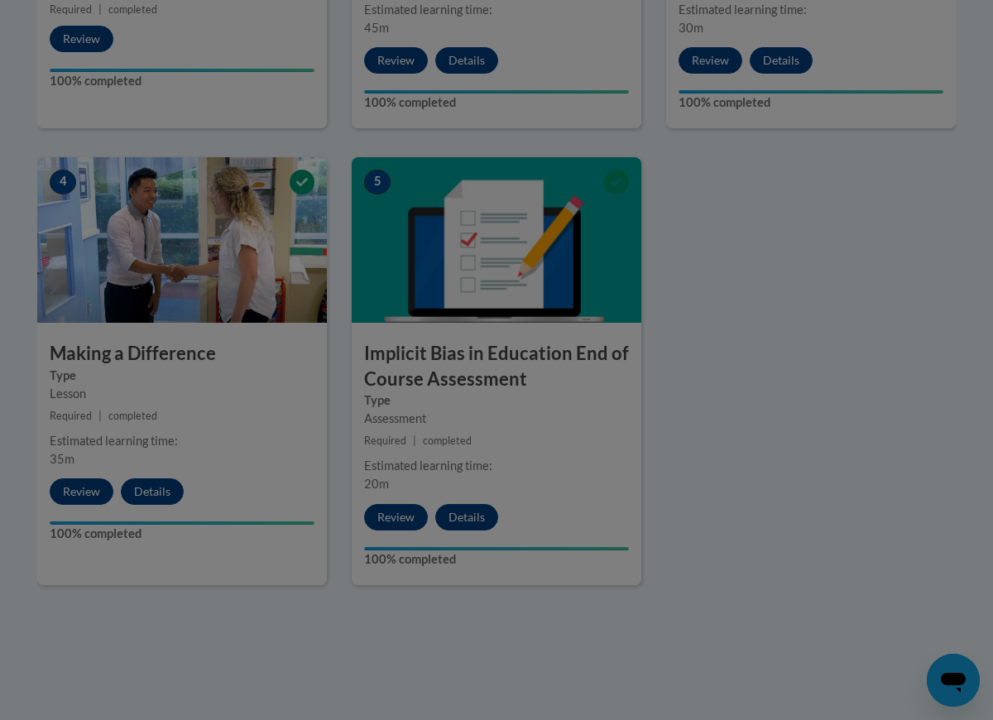
scroll to position [723, 0]
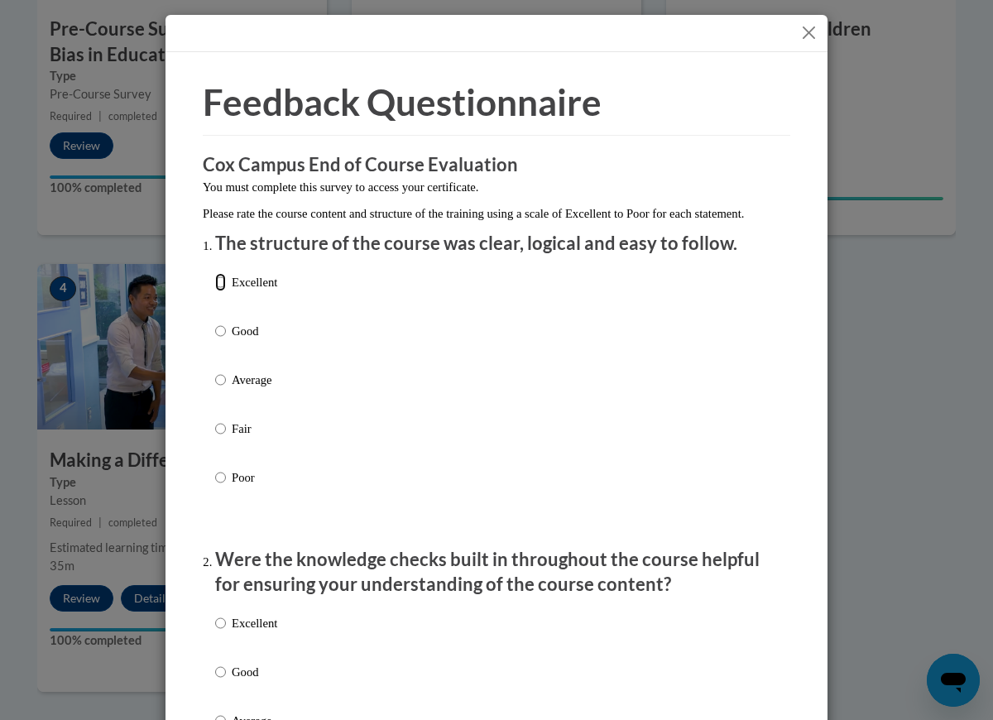
click at [223, 291] on input "Excellent" at bounding box center [220, 282] width 11 height 18
radio input "true"
click at [218, 632] on input "Excellent" at bounding box center [220, 623] width 11 height 18
radio input "true"
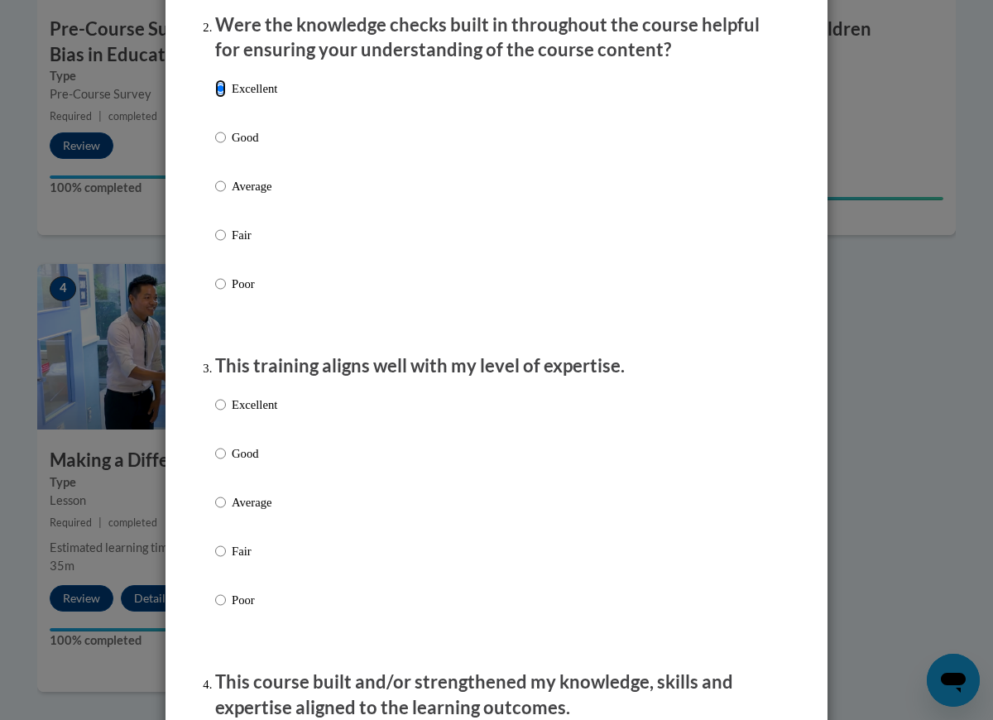
scroll to position [536, 0]
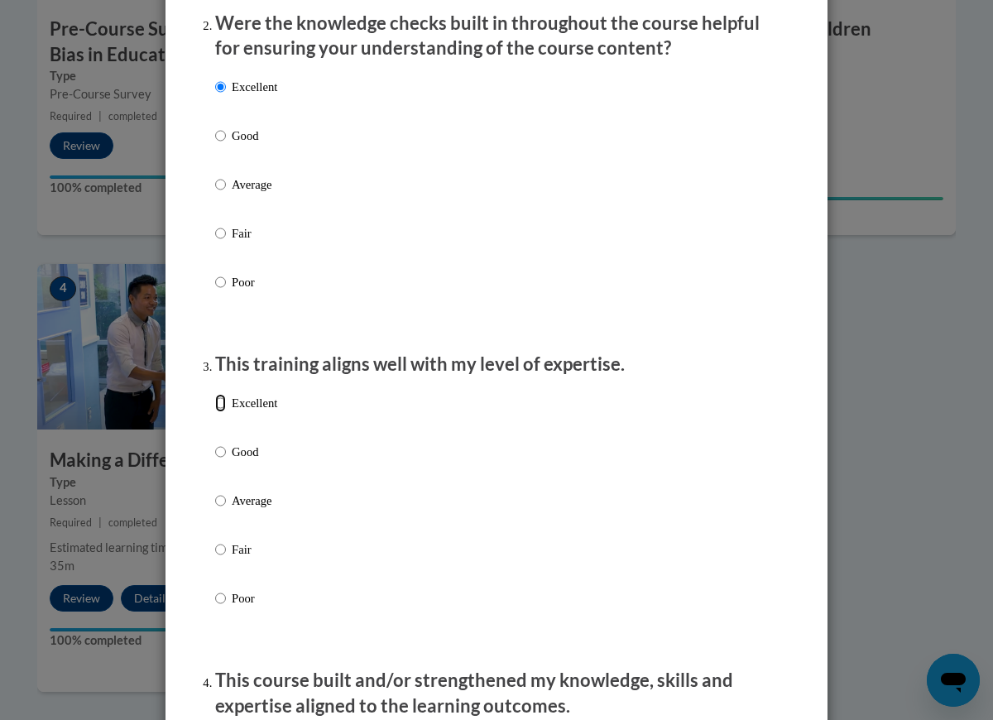
click at [221, 412] on input "Excellent" at bounding box center [220, 403] width 11 height 18
radio input "true"
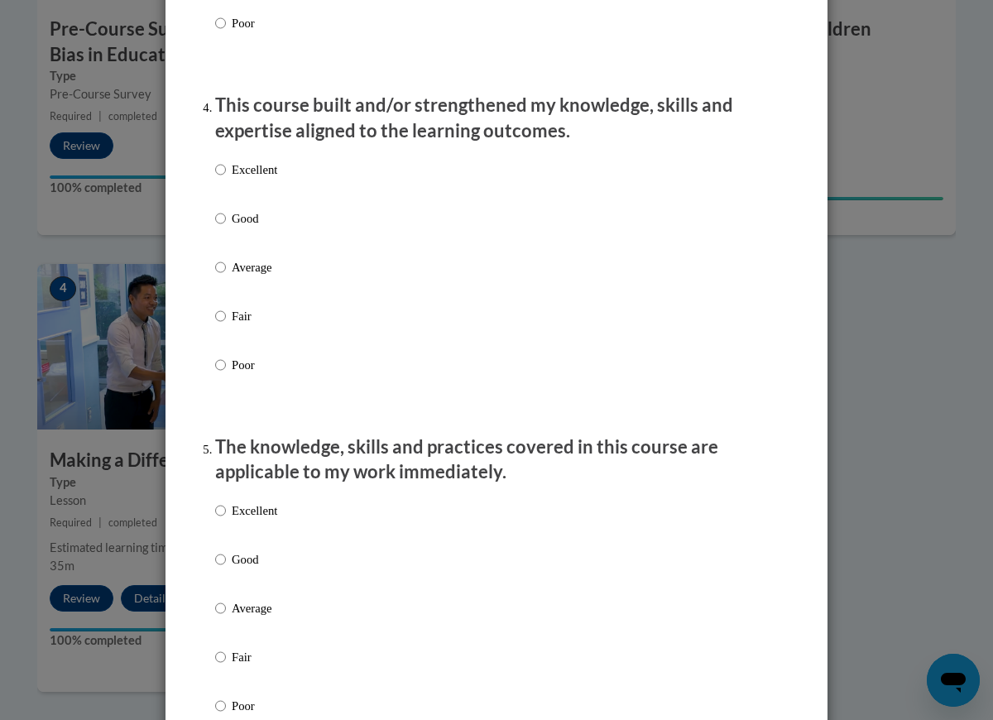
scroll to position [1052, 0]
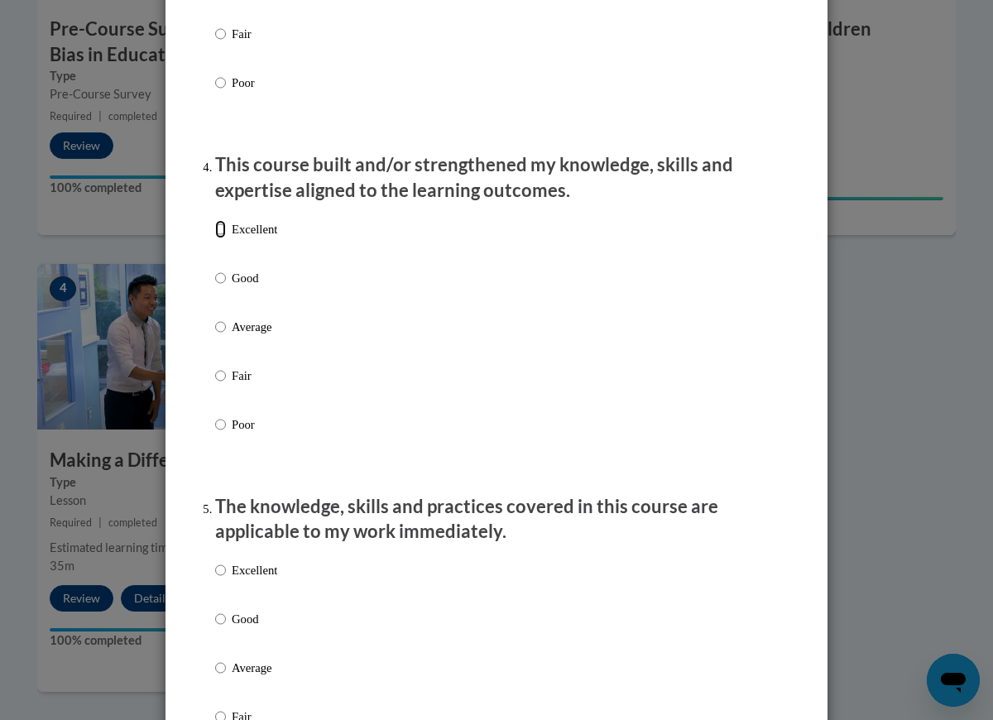
click at [217, 238] on input "Excellent" at bounding box center [220, 229] width 11 height 18
radio input "true"
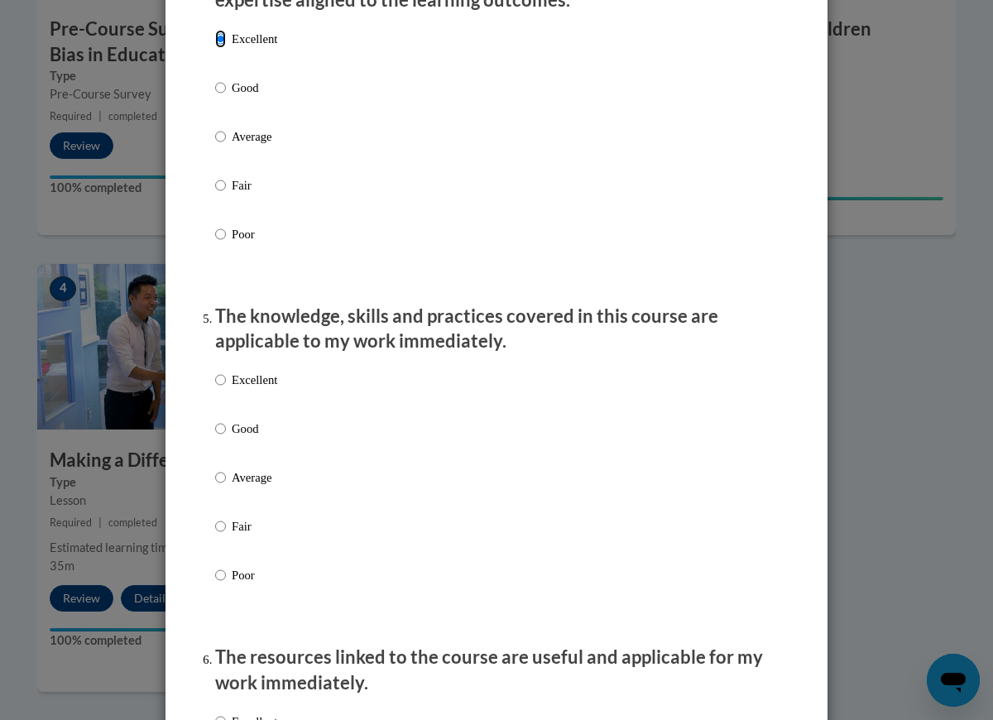
scroll to position [1253, 0]
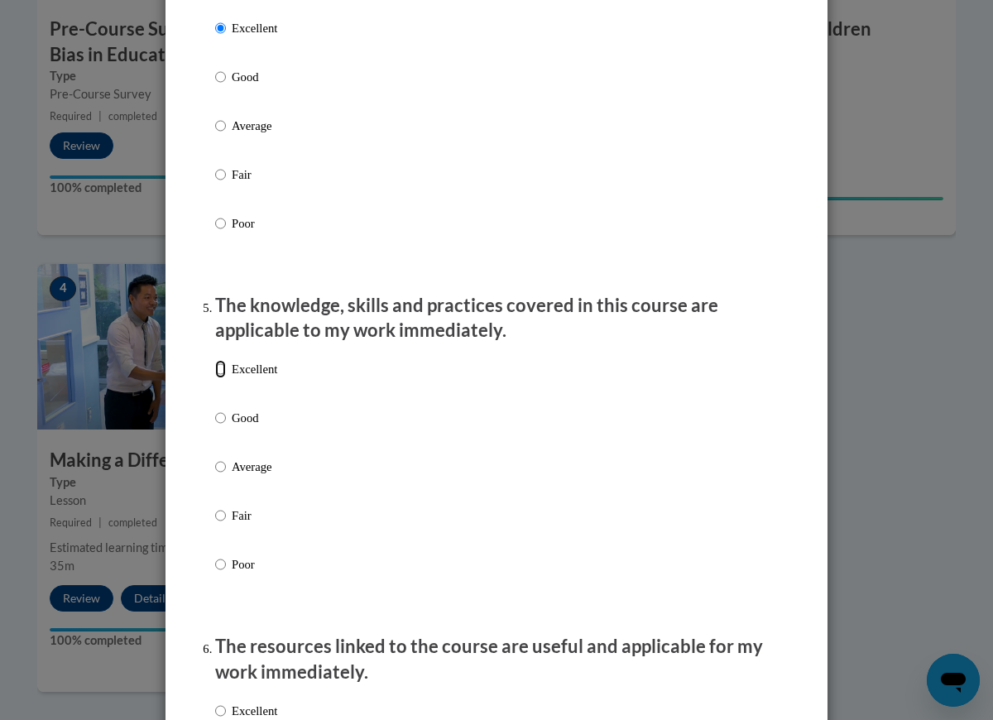
click at [223, 378] on input "Excellent" at bounding box center [220, 369] width 11 height 18
radio input "true"
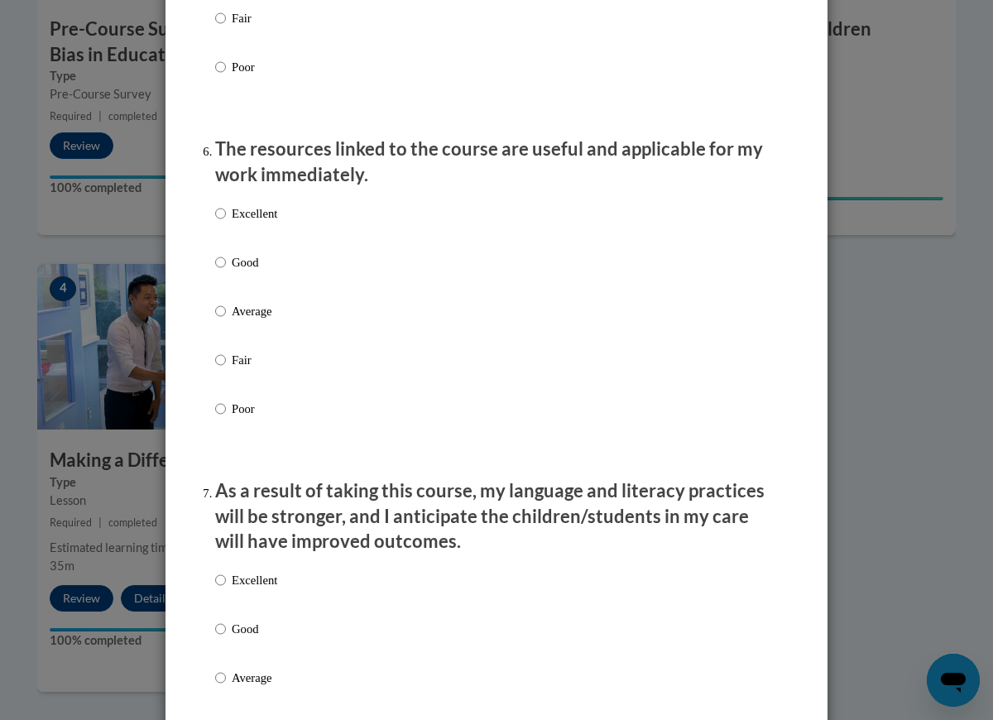
scroll to position [1751, 0]
click at [218, 222] on input "Excellent" at bounding box center [220, 213] width 11 height 18
radio input "true"
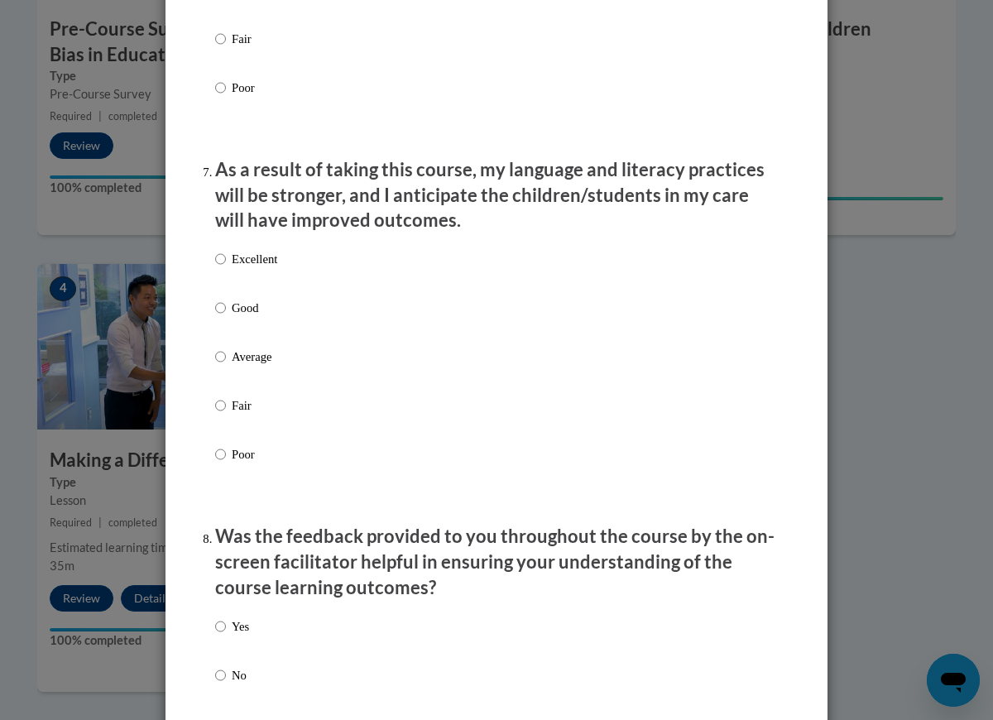
scroll to position [2106, 0]
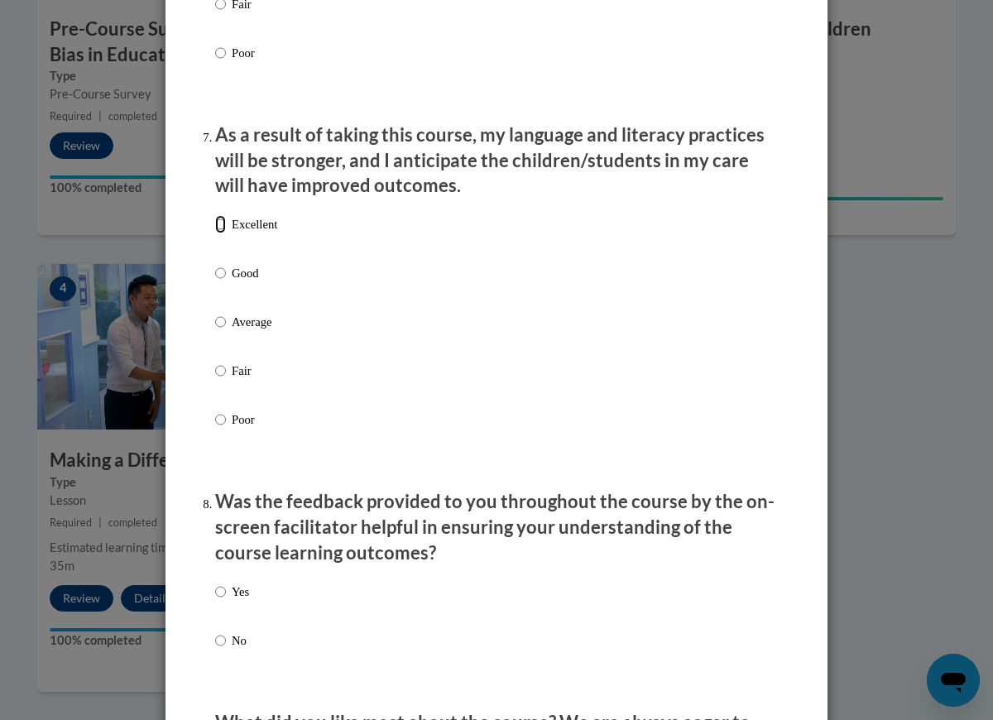
click at [218, 233] on input "Excellent" at bounding box center [220, 224] width 11 height 18
radio input "true"
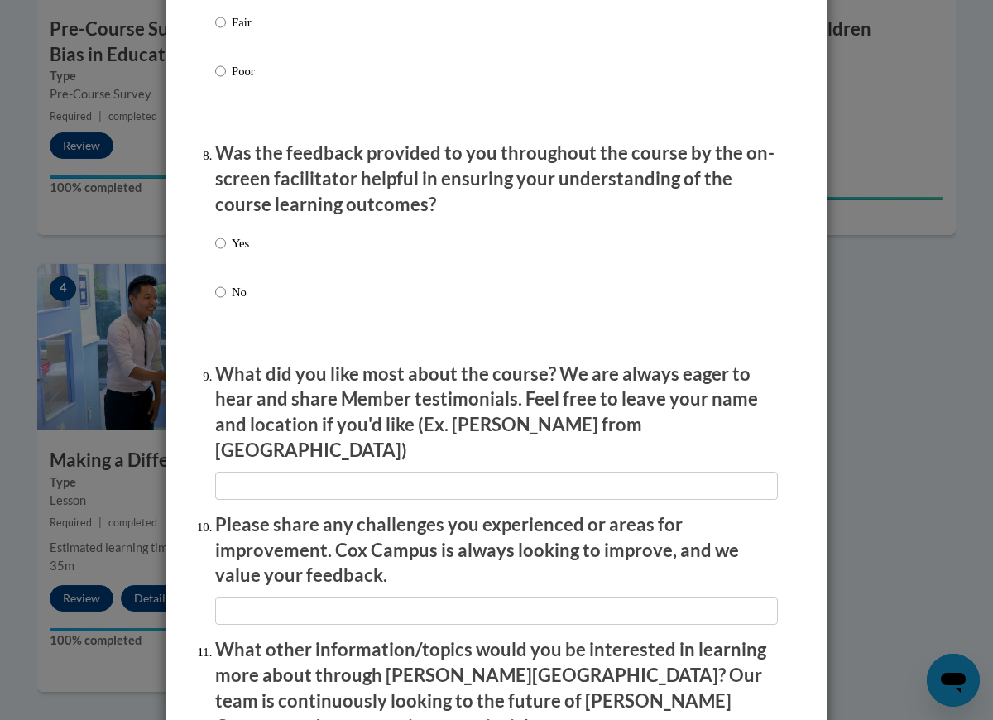
scroll to position [2545, 0]
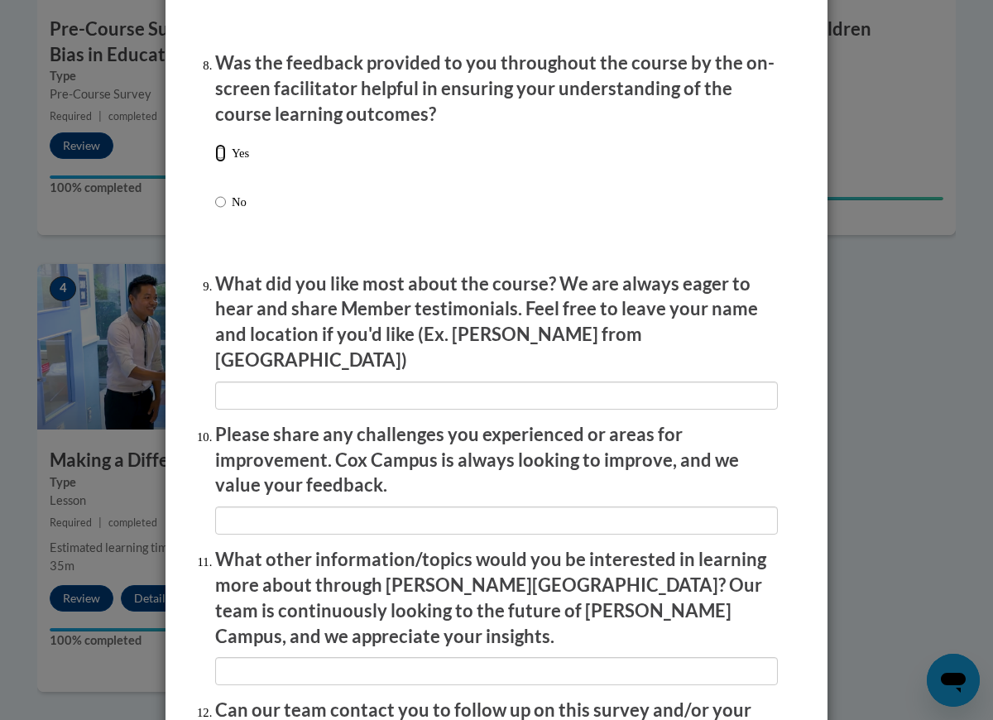
click at [220, 162] on input "Yes" at bounding box center [220, 153] width 11 height 18
radio input "true"
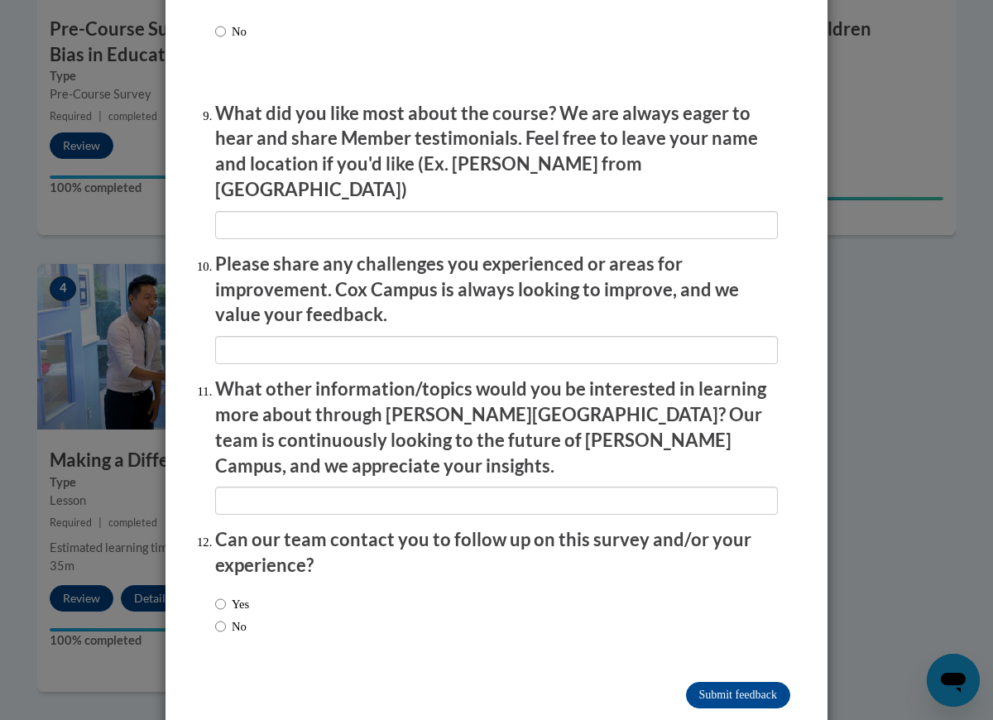
scroll to position [2723, 0]
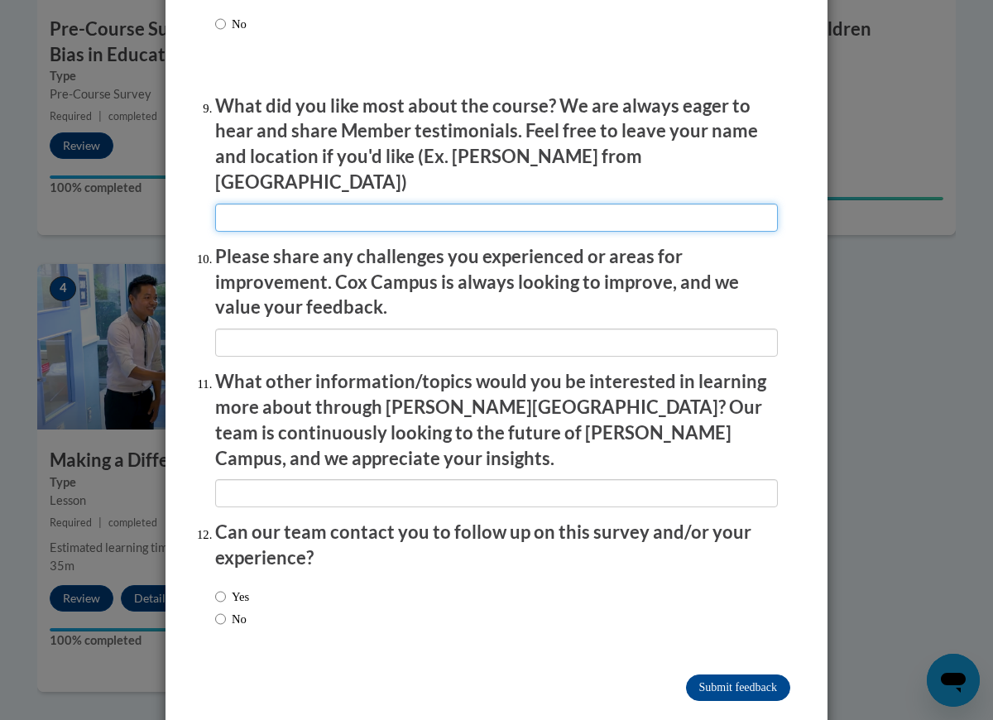
click at [341, 205] on input "textbox" at bounding box center [496, 218] width 563 height 28
type input "It was very helpful because the communication was effective."
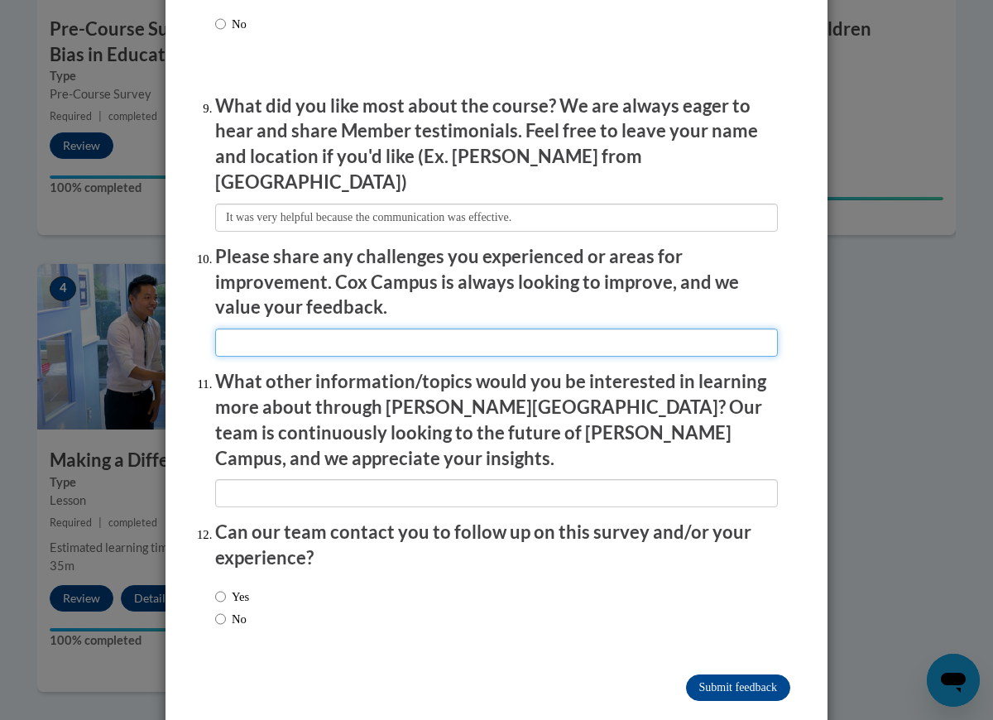
click at [341, 330] on input "textbox" at bounding box center [496, 343] width 563 height 28
type input "I do not have any. It was a very smooth experience."
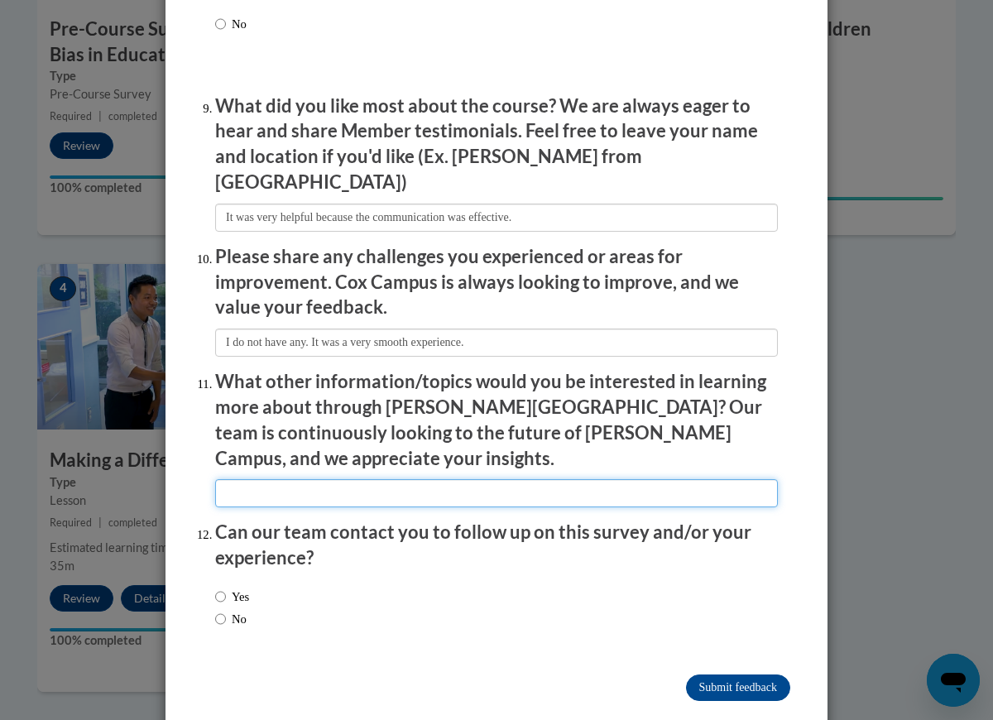
click at [341, 479] on input "textbox" at bounding box center [496, 493] width 563 height 28
type input "Art education"
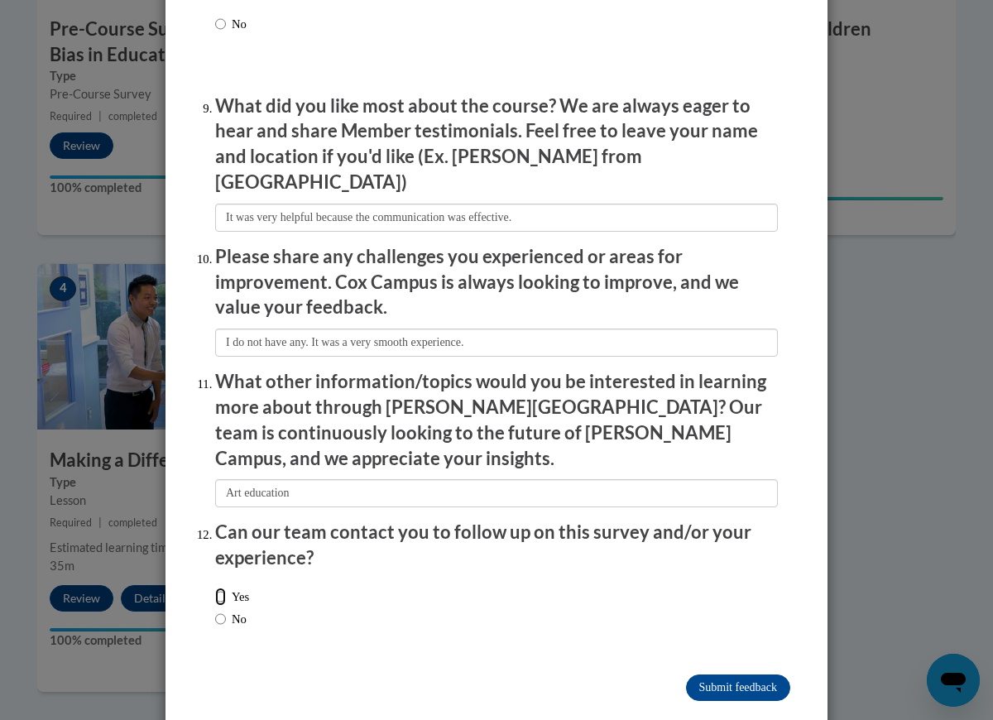
click at [217, 588] on input "Yes" at bounding box center [220, 597] width 11 height 18
radio input "true"
click at [708, 674] on input "Submit feedback" at bounding box center [738, 687] width 104 height 26
